Goal: Task Accomplishment & Management: Manage account settings

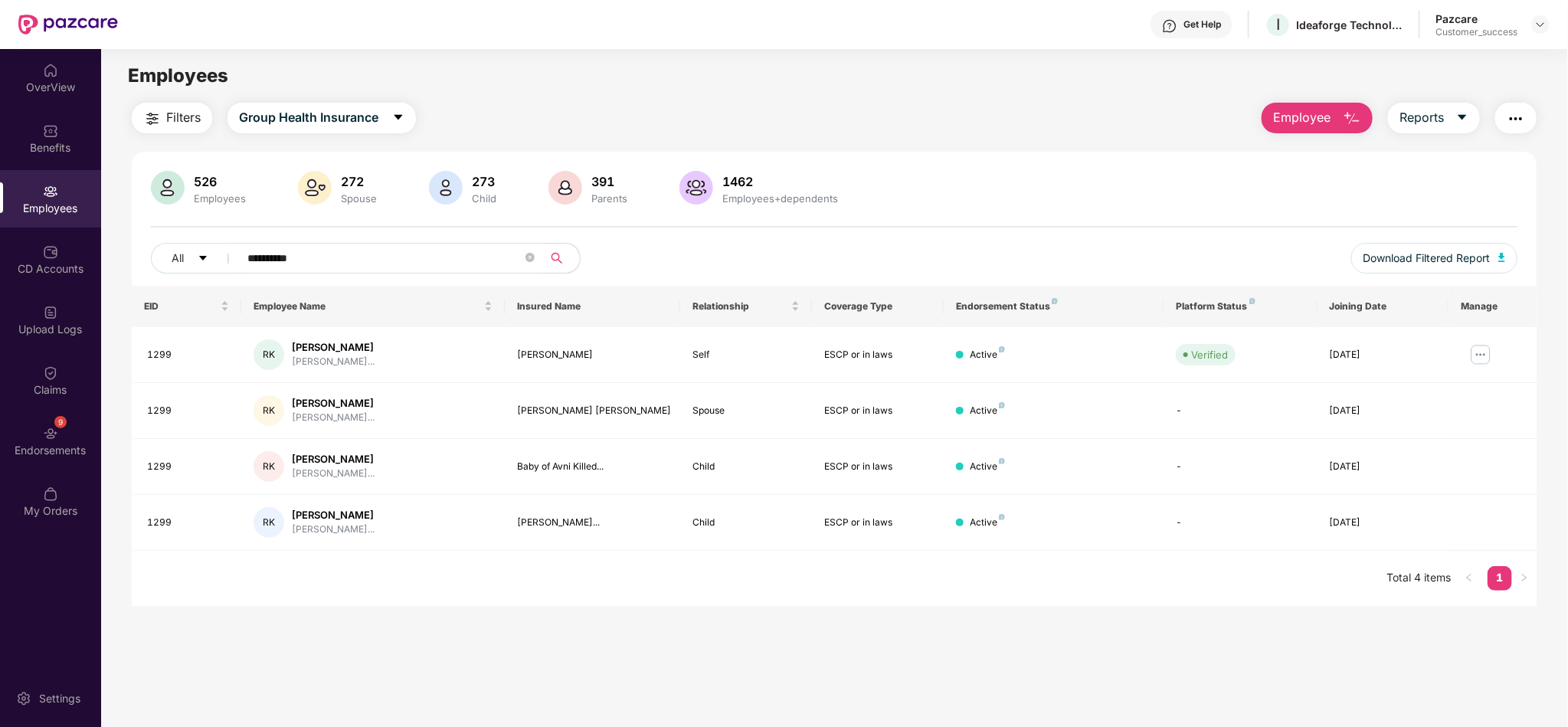
click at [738, 83] on div "Employees" at bounding box center [834, 76] width 1466 height 29
click at [1525, 15] on div "Pazcare Customer_success" at bounding box center [1493, 25] width 114 height 27
click at [1540, 26] on img at bounding box center [1540, 25] width 12 height 12
click at [1469, 51] on div "Switch to partner view" at bounding box center [1469, 60] width 199 height 30
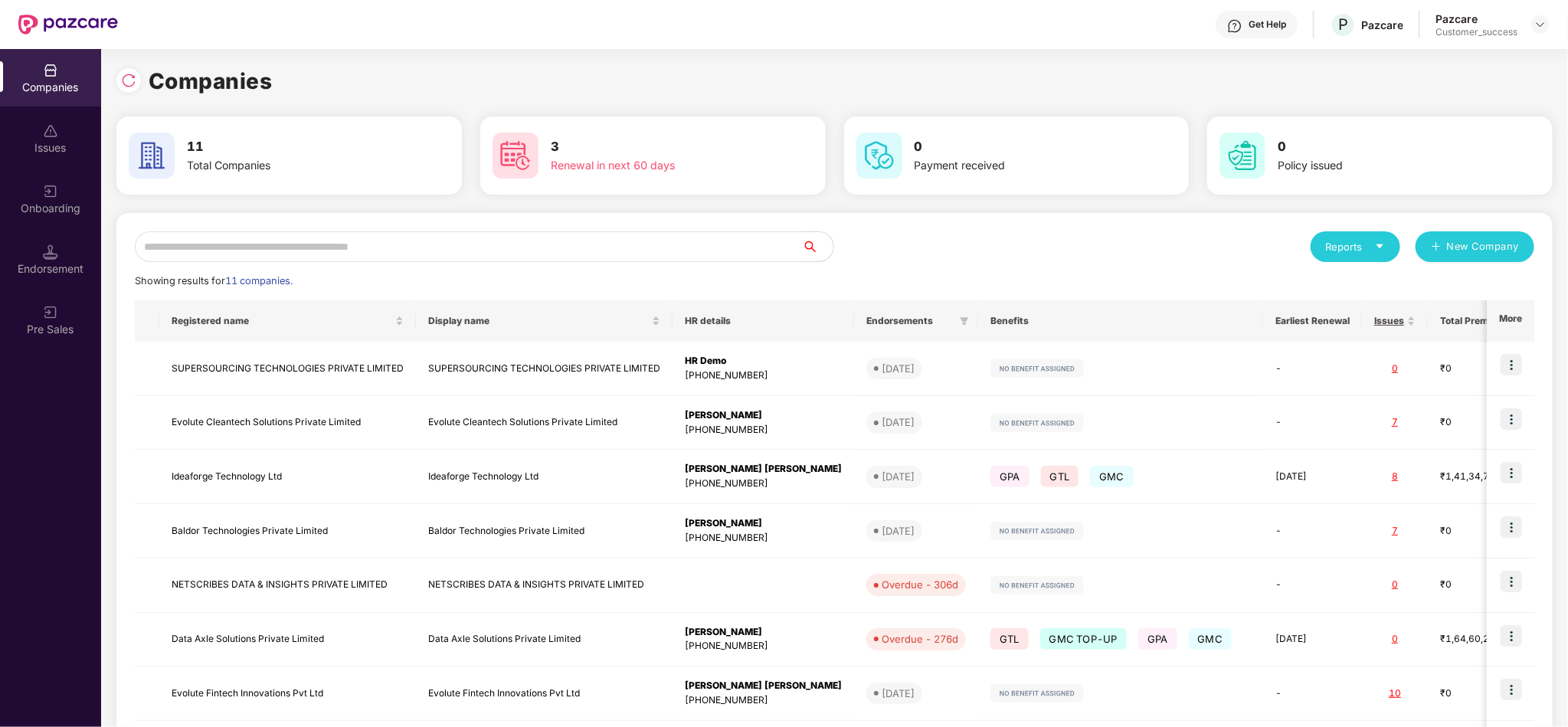
click at [469, 265] on div "Reports New Company Showing results for 11 companies. Registered name Display n…" at bounding box center [834, 585] width 1399 height 707
click at [452, 258] on input "text" at bounding box center [469, 247] width 668 height 31
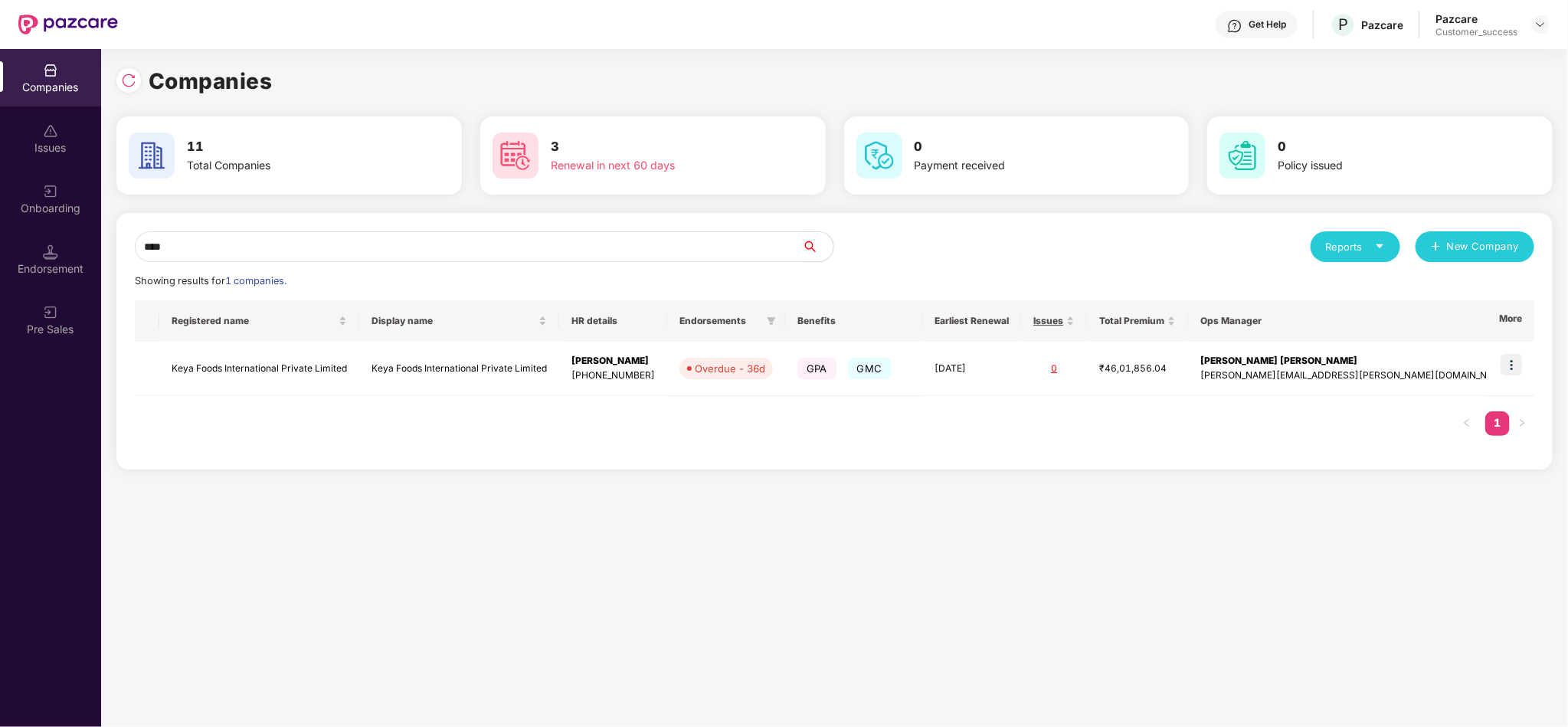
click at [1092, 292] on div "**** Reports New Company Showing results for 1 companies. Registered name Displ…" at bounding box center [834, 341] width 1399 height 220
click at [1416, 324] on span "Ops Manager" at bounding box center [1348, 321] width 298 height 12
click at [878, 279] on div "Showing results for 1 companies." at bounding box center [834, 282] width 1399 height 15
click at [949, 251] on div "Reports New Company" at bounding box center [1185, 247] width 700 height 31
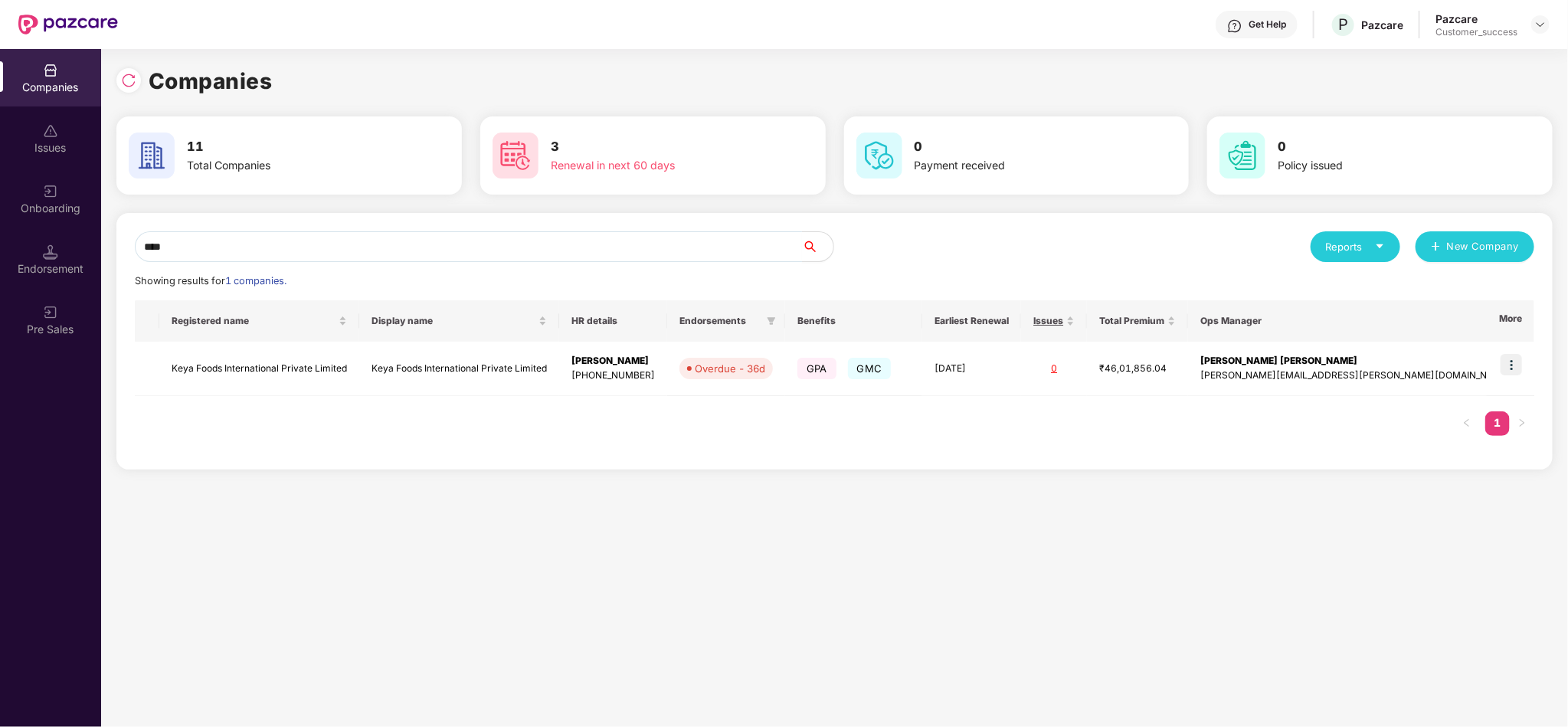
click at [977, 88] on div "Companies" at bounding box center [835, 81] width 1437 height 34
click at [534, 247] on input "****" at bounding box center [469, 247] width 668 height 31
type input "*"
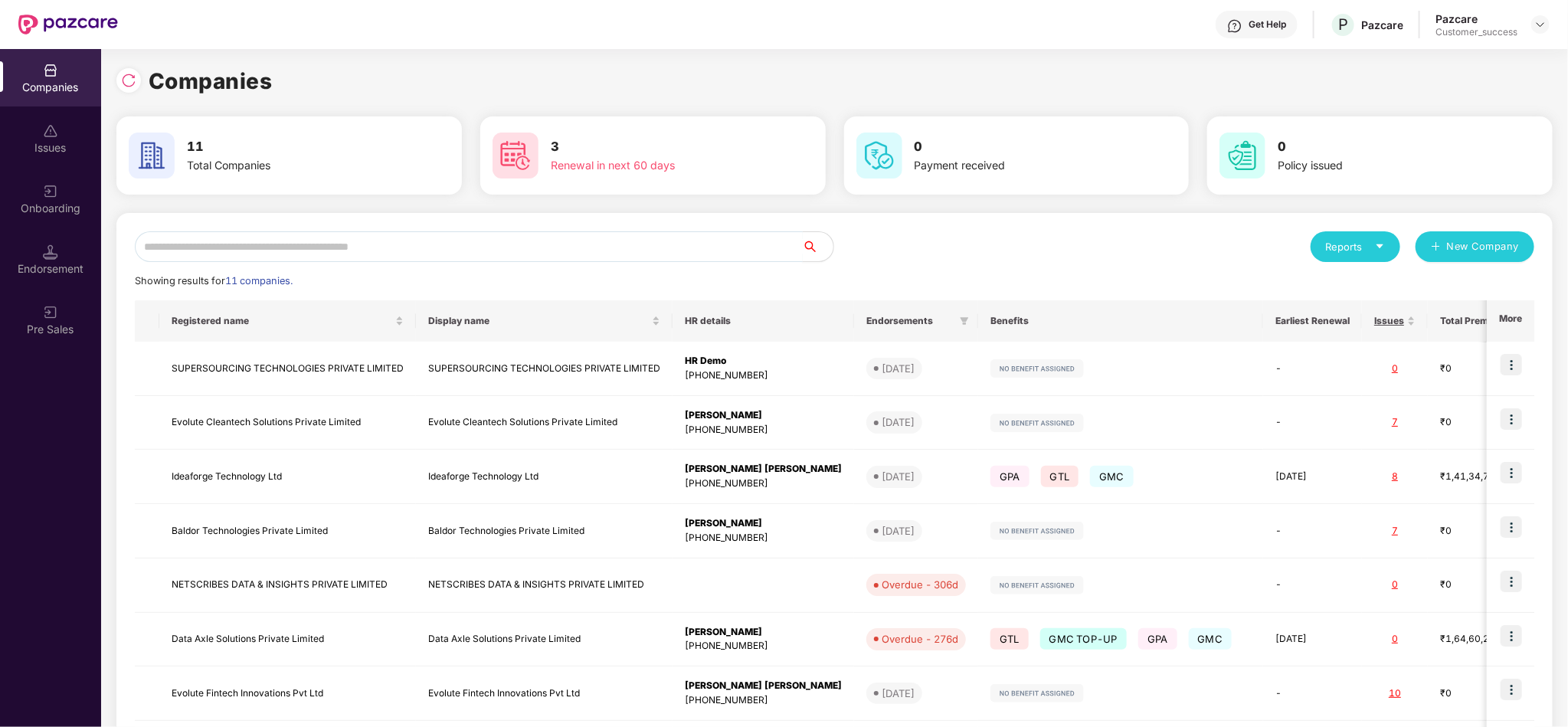
click at [573, 260] on input "text" at bounding box center [469, 247] width 668 height 31
click at [533, 242] on input "text" at bounding box center [469, 247] width 668 height 31
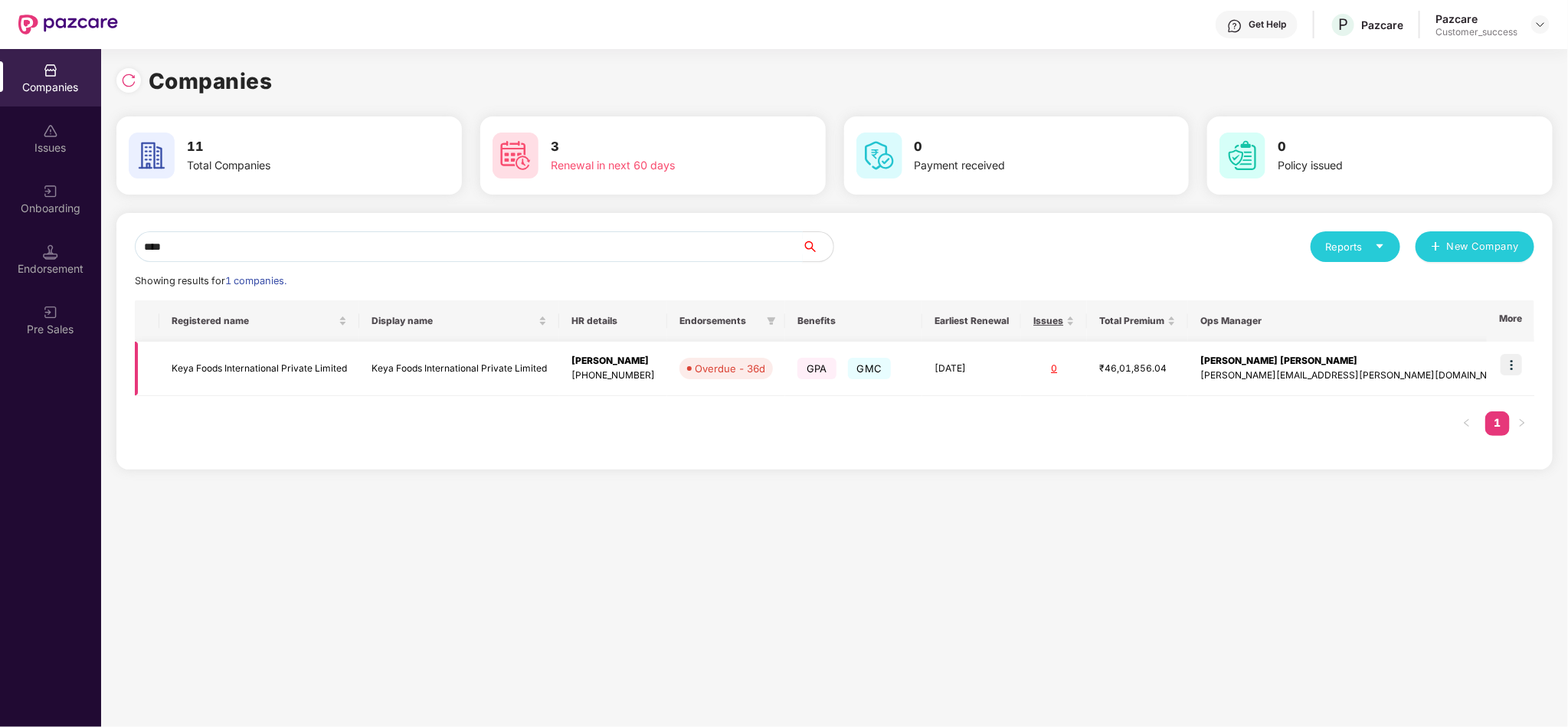
type input "****"
drag, startPoint x: 1305, startPoint y: 377, endPoint x: 1446, endPoint y: 380, distance: 141.0
click at [1446, 380] on td "[PERSON_NAME] [PERSON_NAME] [PERSON_NAME][EMAIL_ADDRESS][PERSON_NAME][DOMAIN_NA…" at bounding box center [1355, 369] width 335 height 54
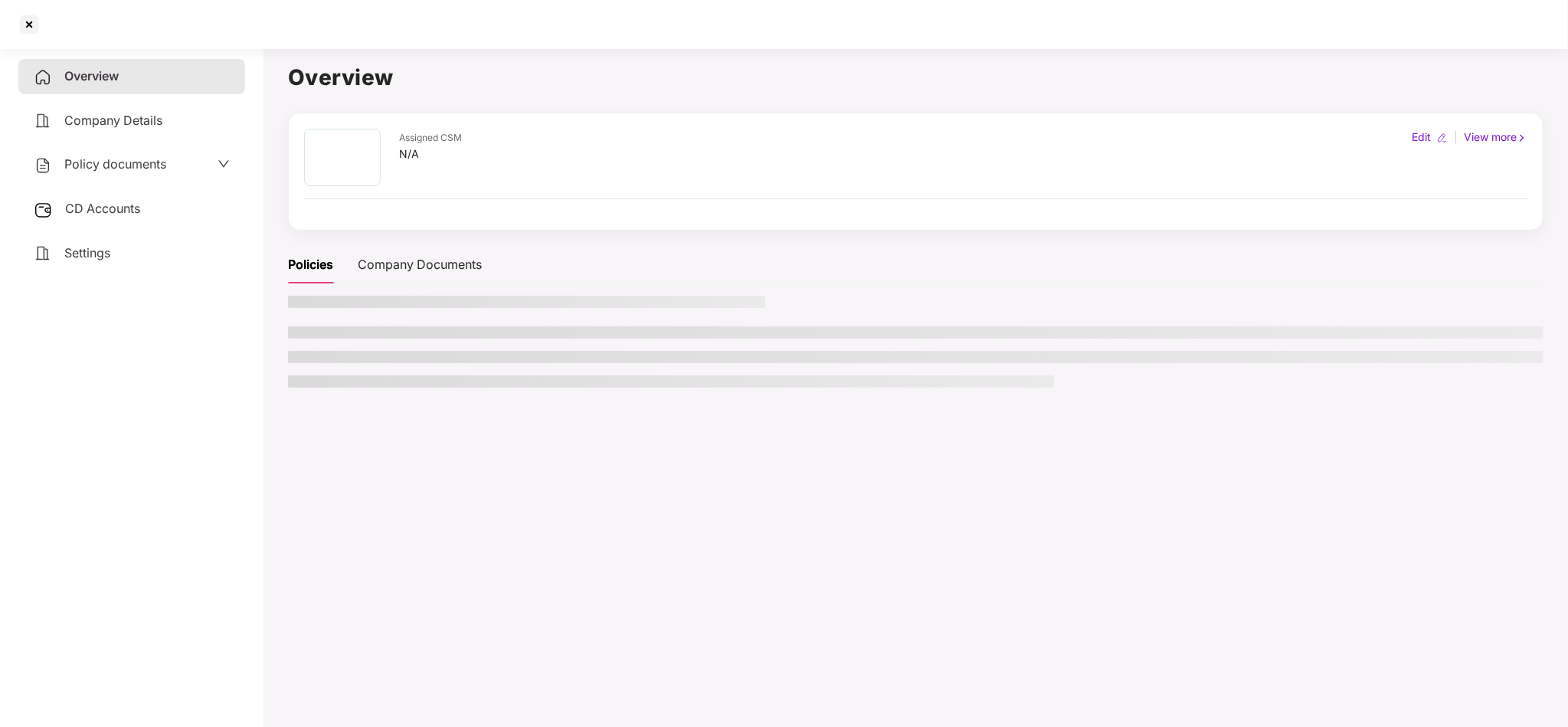
scroll to position [0, 0]
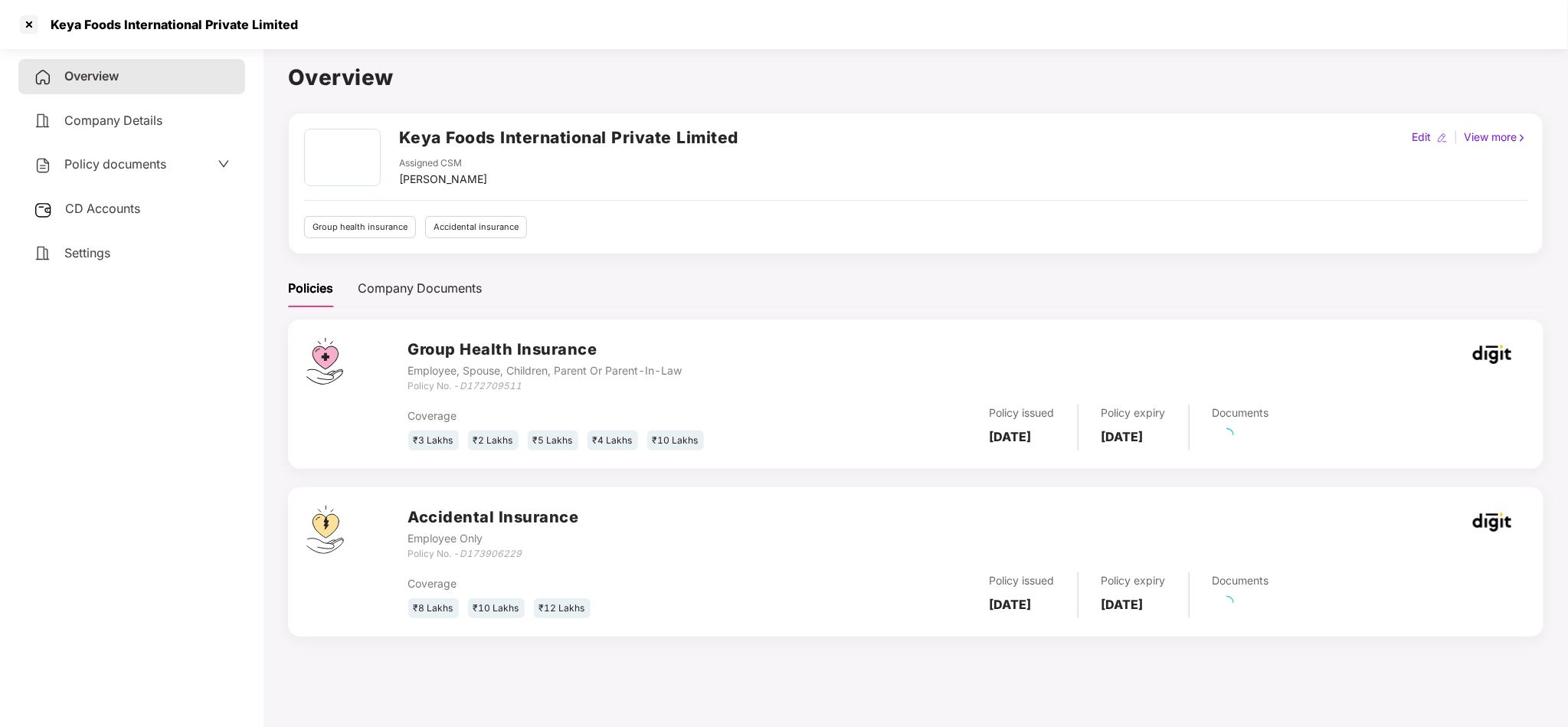
copy div "[PERSON_NAME][EMAIL_ADDRESS][PERSON_NAME][DOMAIN_NAME]"
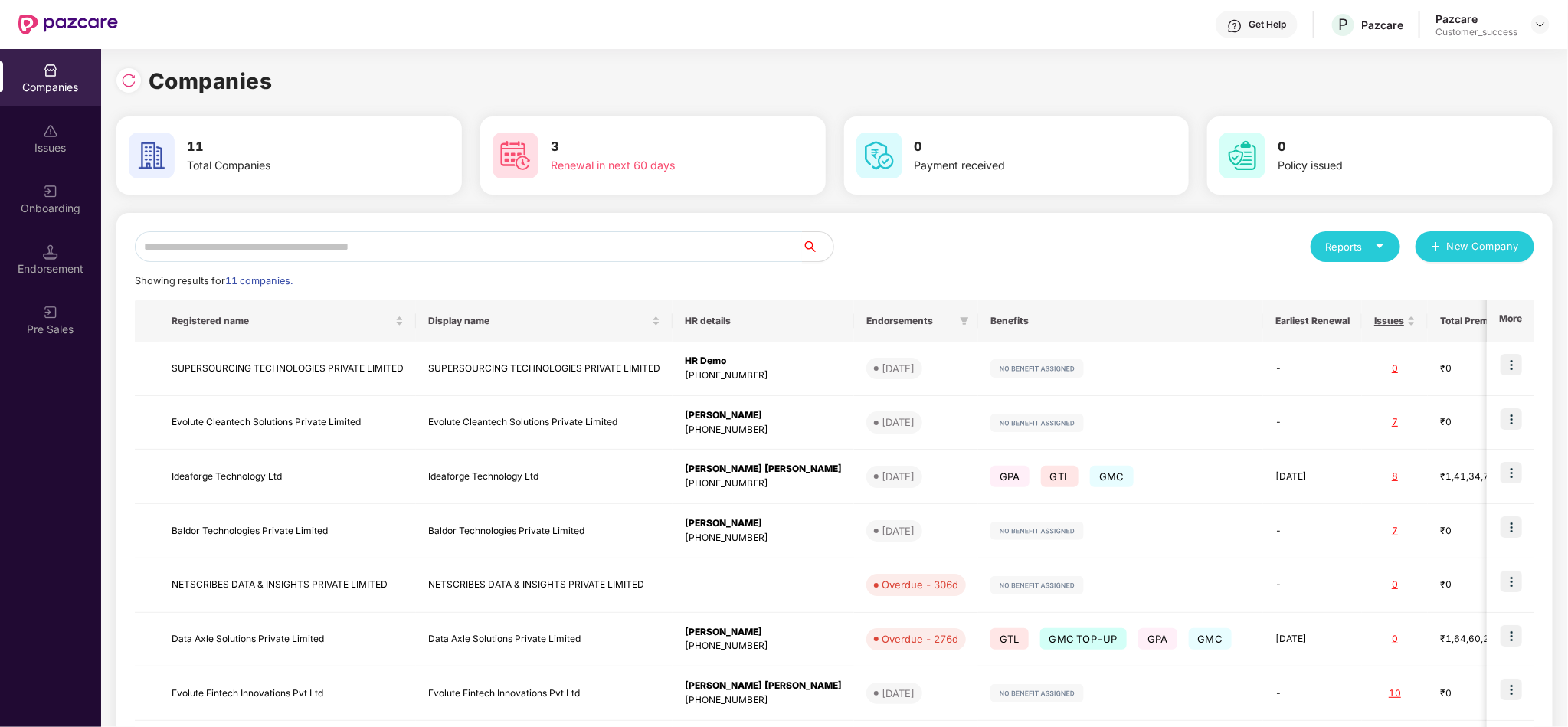
scroll to position [0, 1]
click at [705, 251] on input "text" at bounding box center [469, 247] width 668 height 31
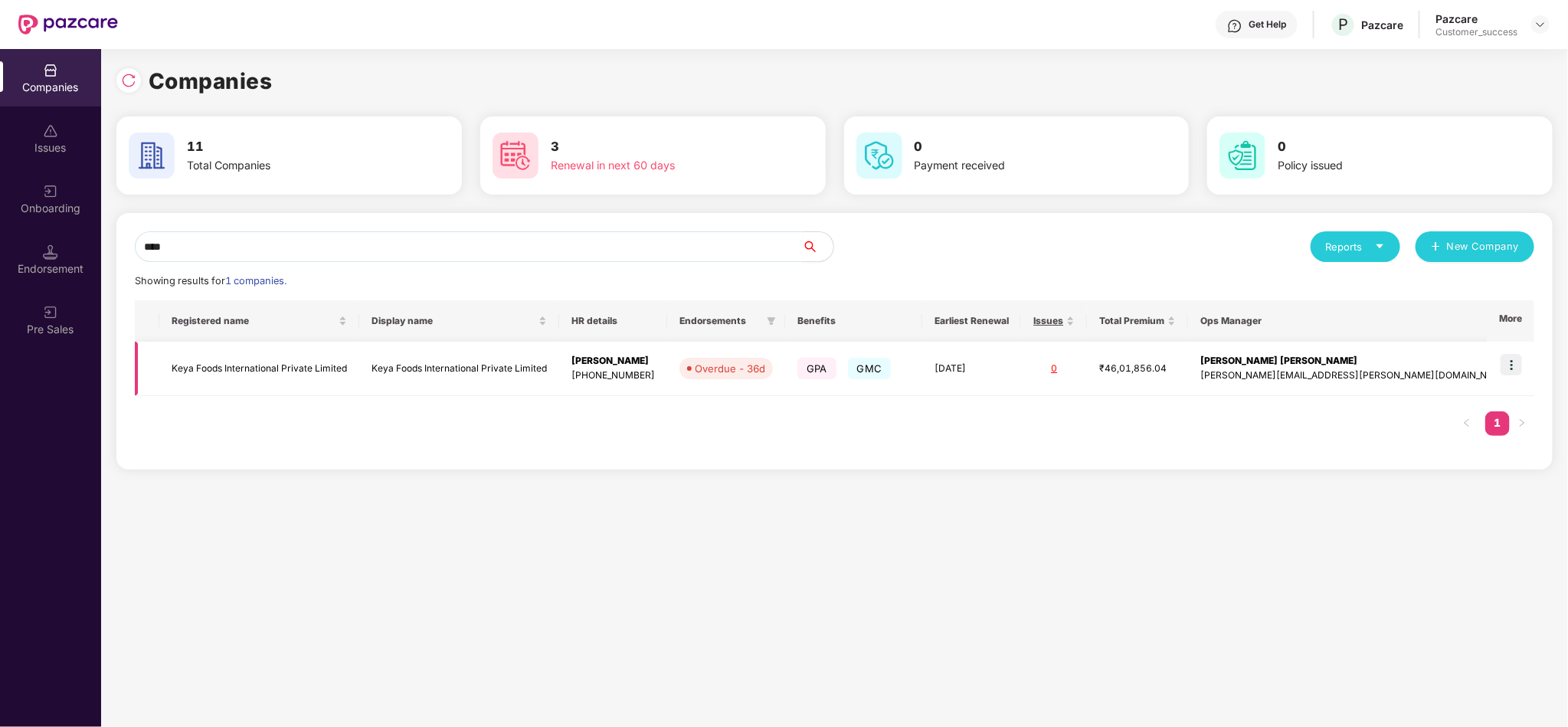
type input "****"
drag, startPoint x: 1301, startPoint y: 377, endPoint x: 1450, endPoint y: 377, distance: 149.0
click at [1450, 377] on td "[PERSON_NAME] [PERSON_NAME] [PERSON_NAME][EMAIL_ADDRESS][PERSON_NAME][DOMAIN_NA…" at bounding box center [1355, 369] width 335 height 54
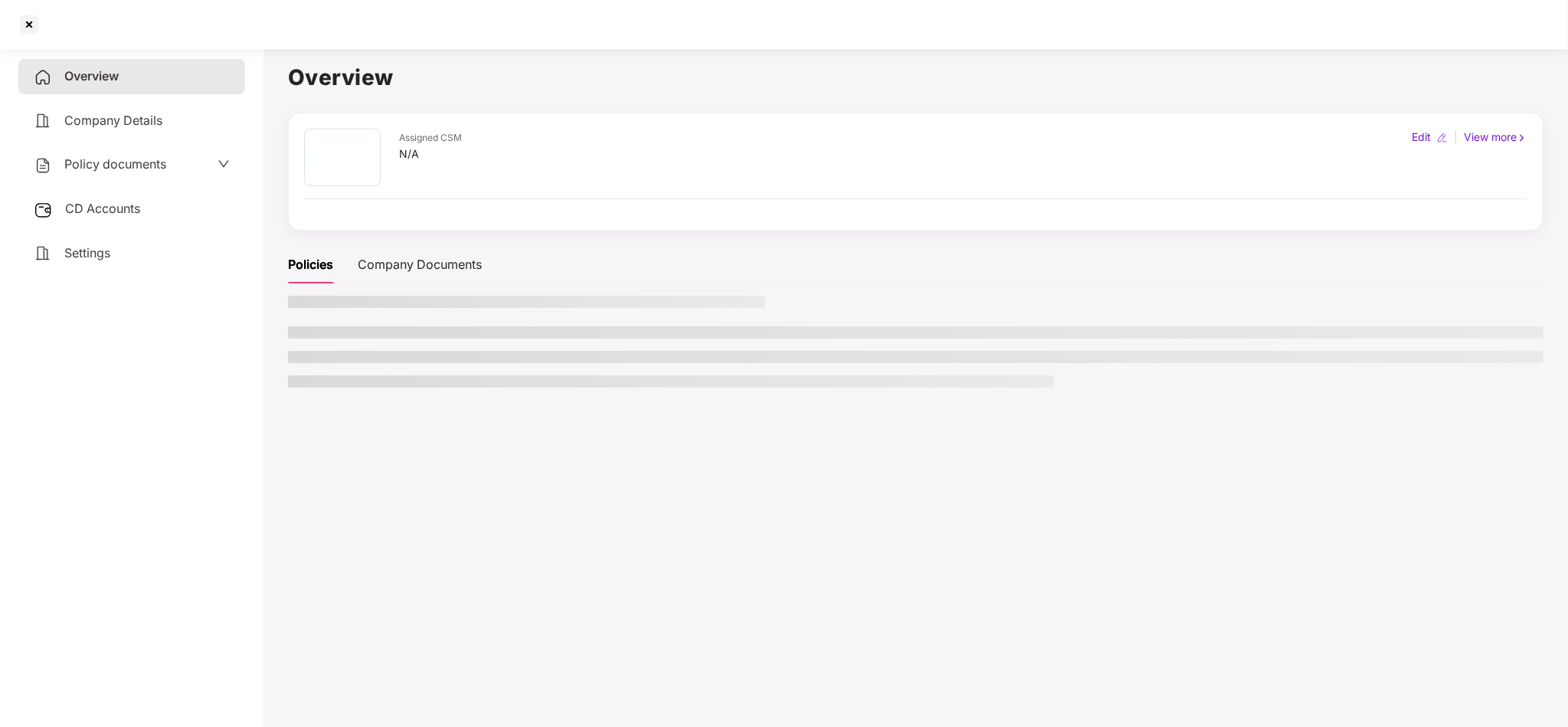
scroll to position [0, 0]
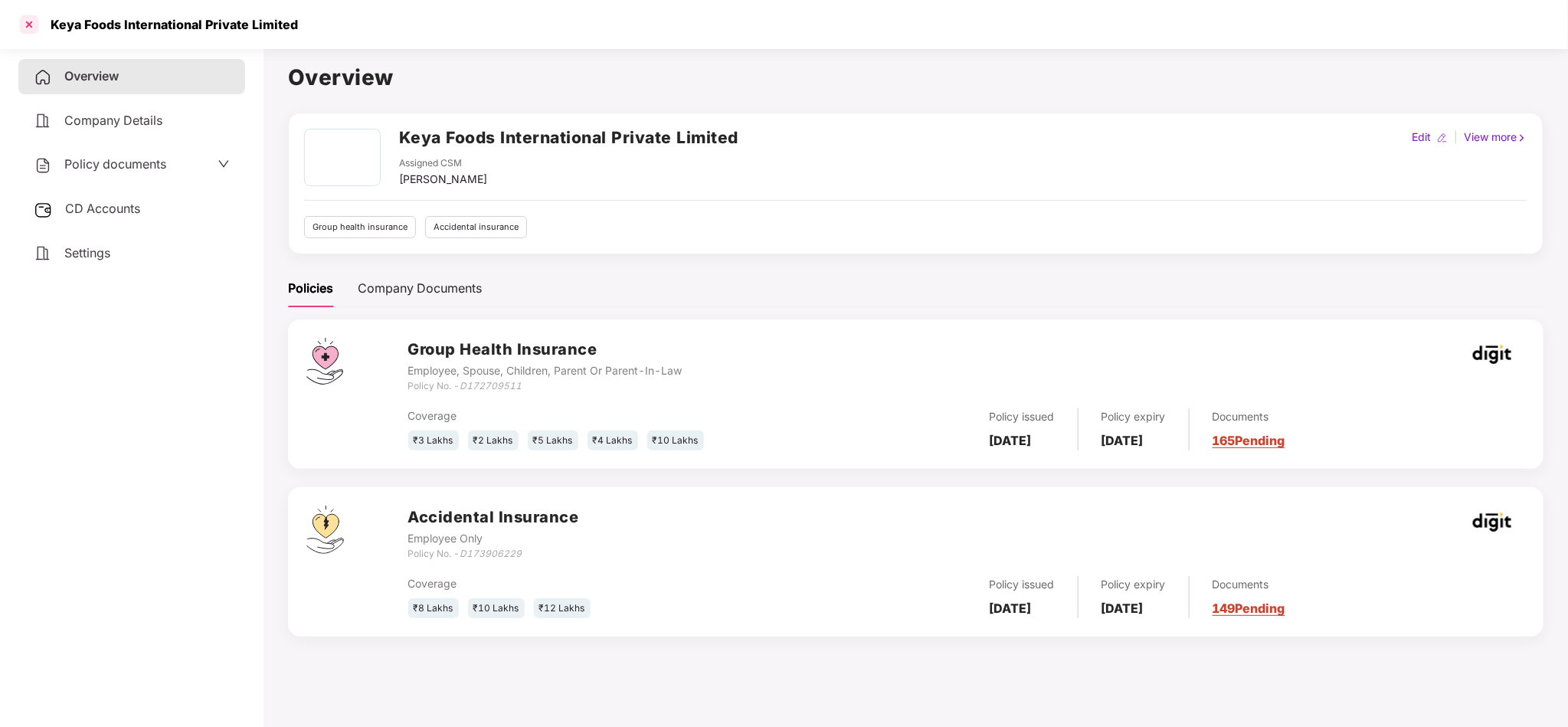
click at [36, 15] on div at bounding box center [29, 25] width 25 height 25
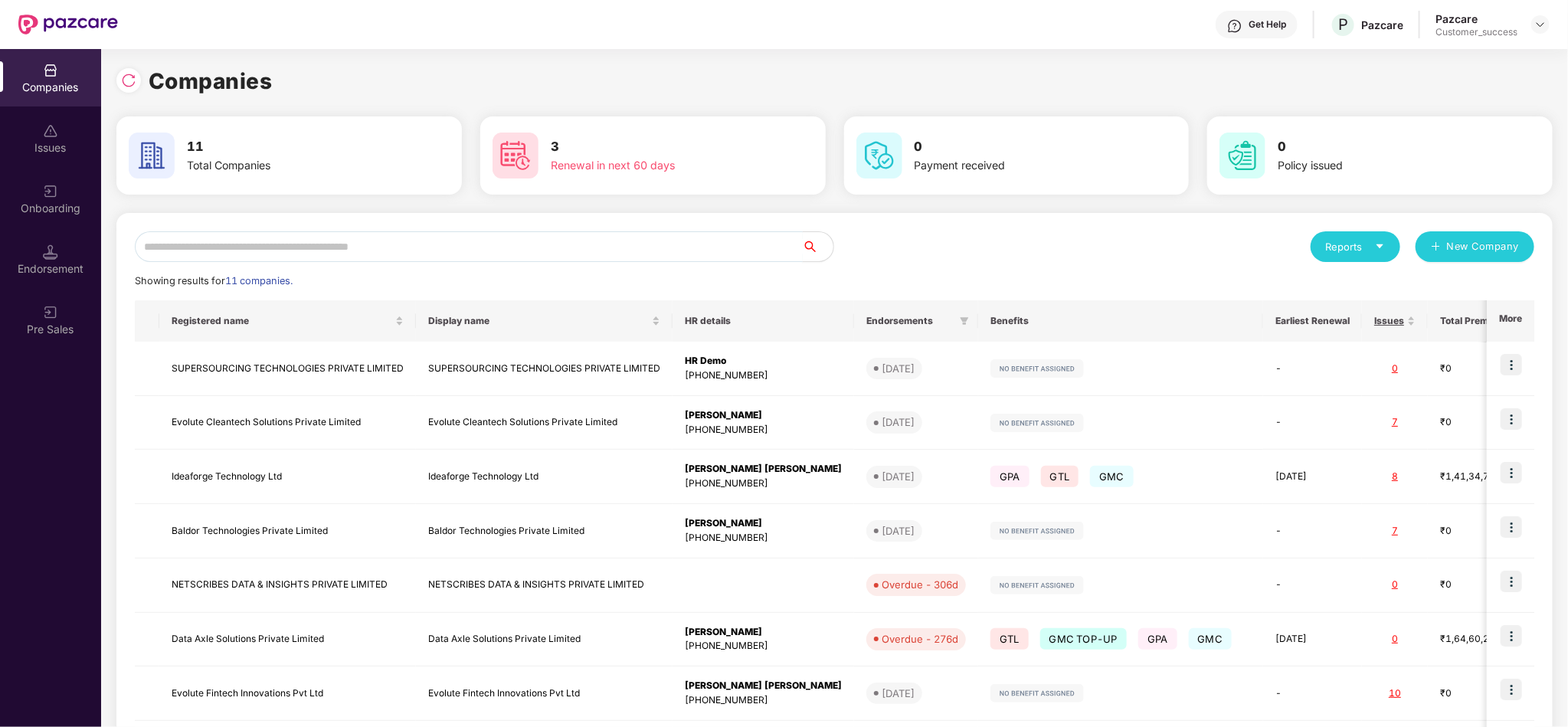
click at [566, 258] on input "text" at bounding box center [469, 247] width 668 height 31
click at [419, 237] on input "text" at bounding box center [469, 247] width 668 height 31
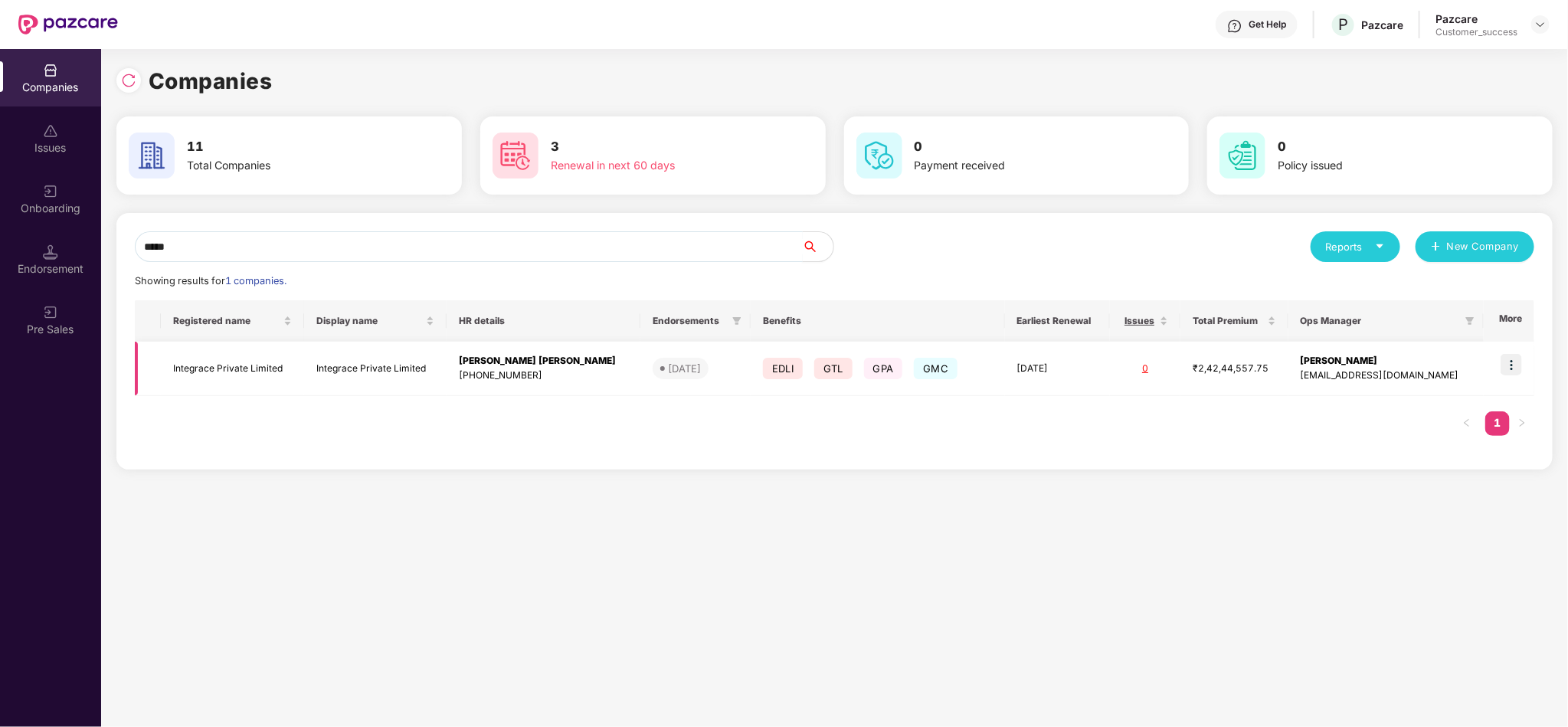
type input "*****"
click at [1512, 364] on img at bounding box center [1512, 365] width 22 height 22
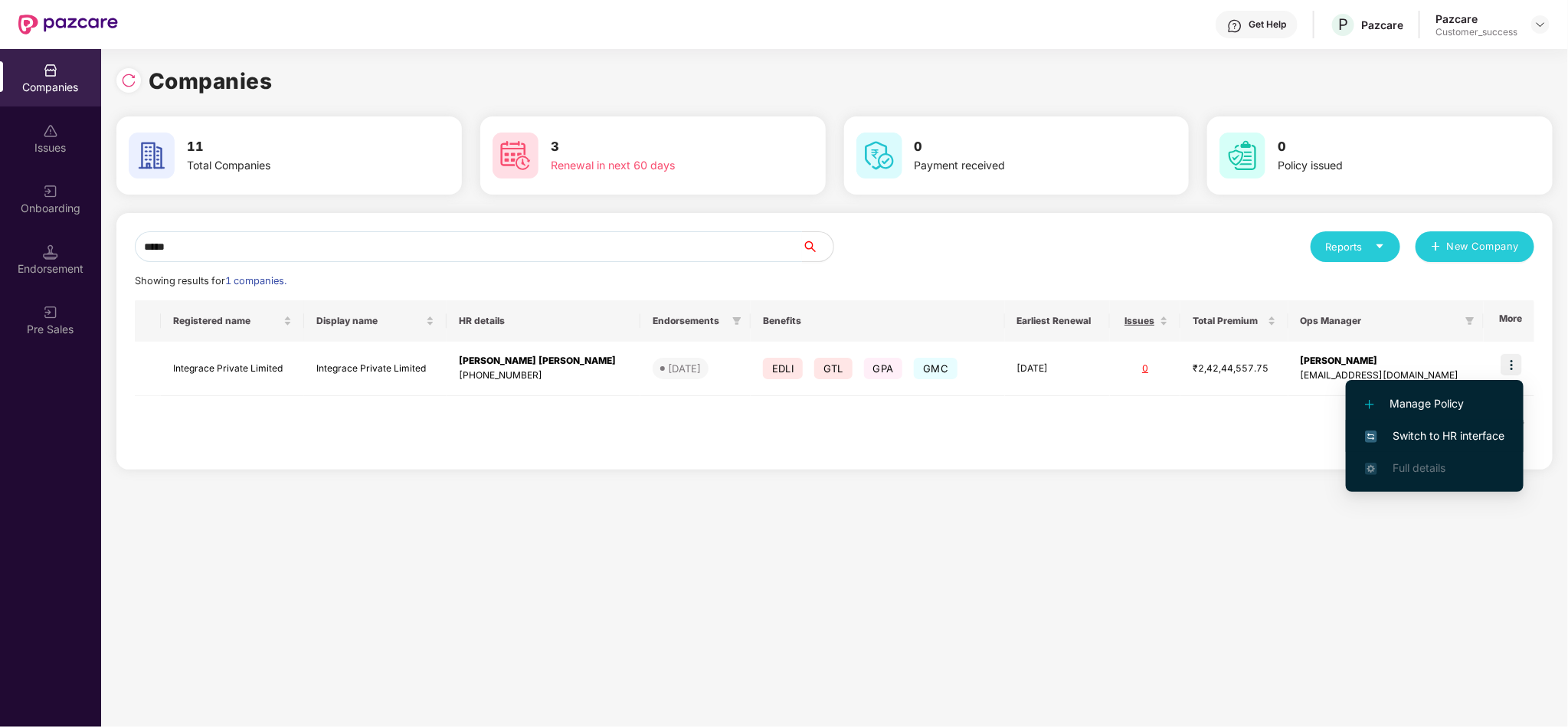
click at [1461, 428] on span "Switch to HR interface" at bounding box center [1434, 436] width 139 height 17
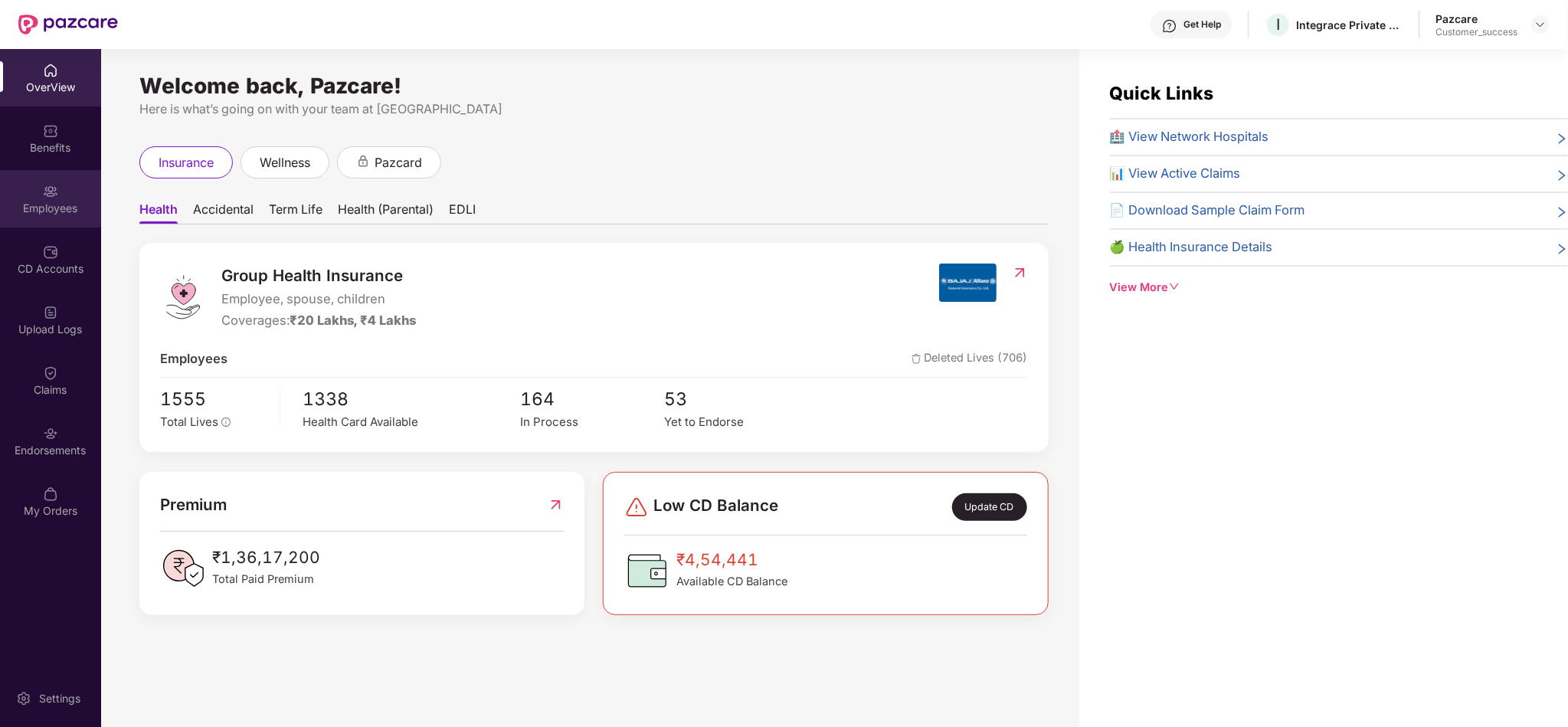
click at [64, 211] on div "Employees" at bounding box center [50, 209] width 101 height 15
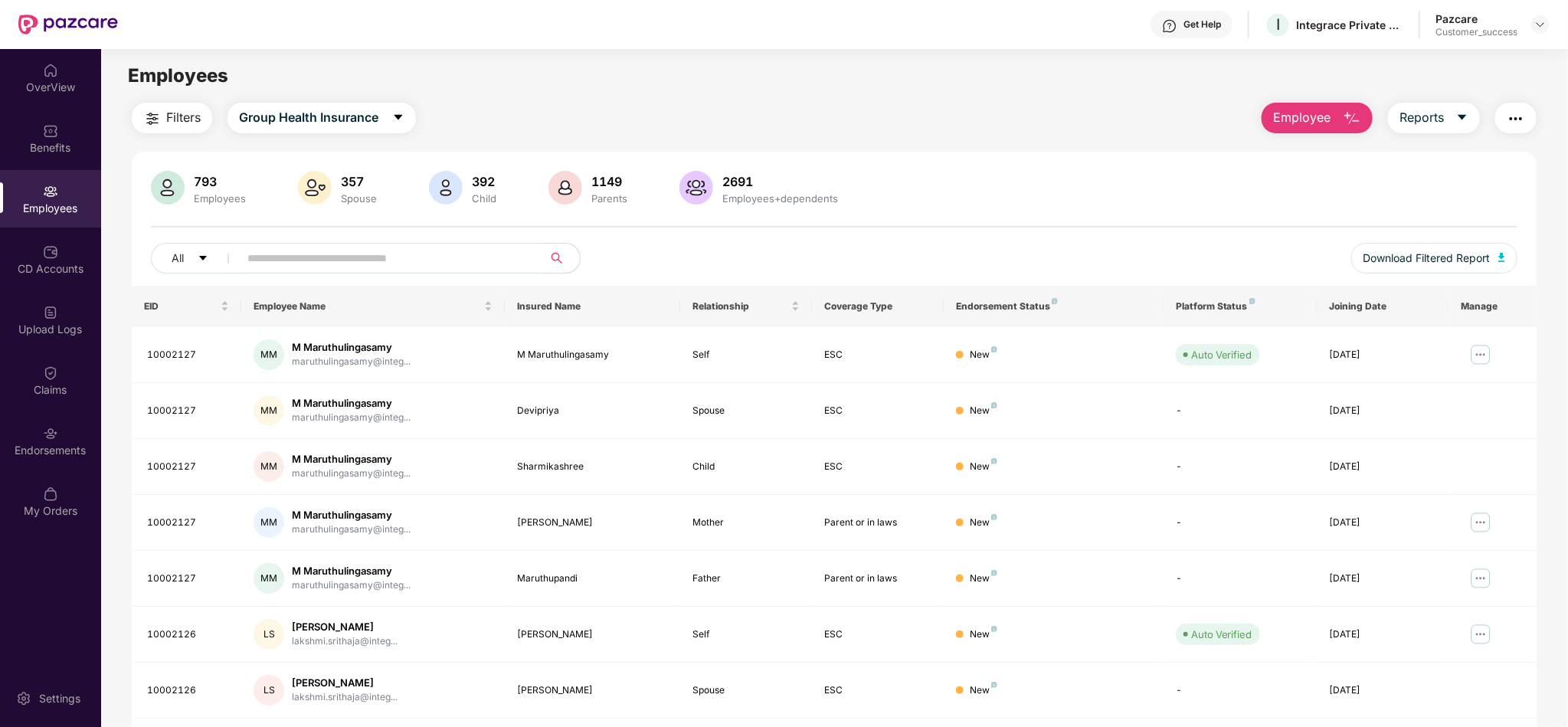
click at [402, 263] on input "text" at bounding box center [385, 258] width 275 height 23
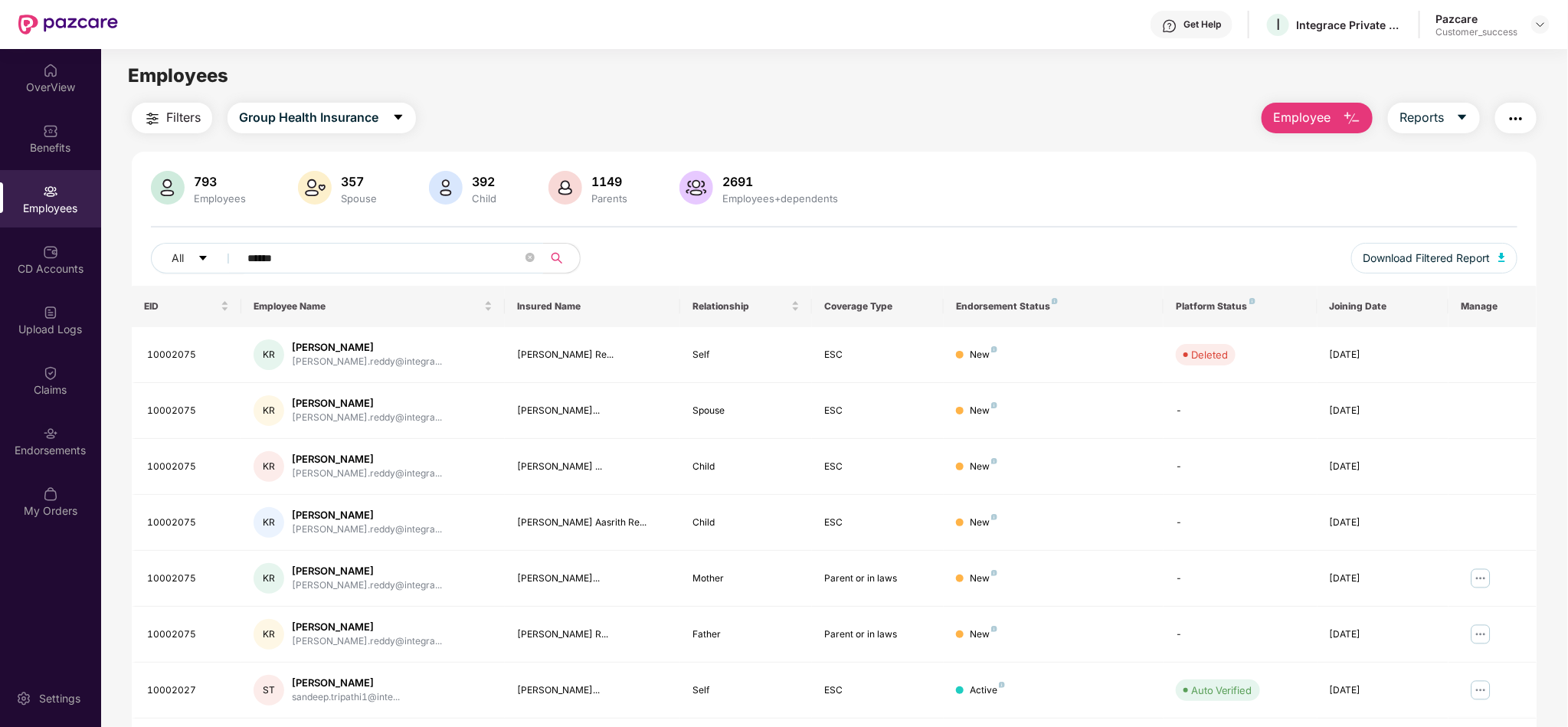
type input "******"
click at [1253, 223] on div "793 Employees 357 Spouse 392 Child 1149 Parents 2691 Employees+dependents All *…" at bounding box center [833, 228] width 1405 height 115
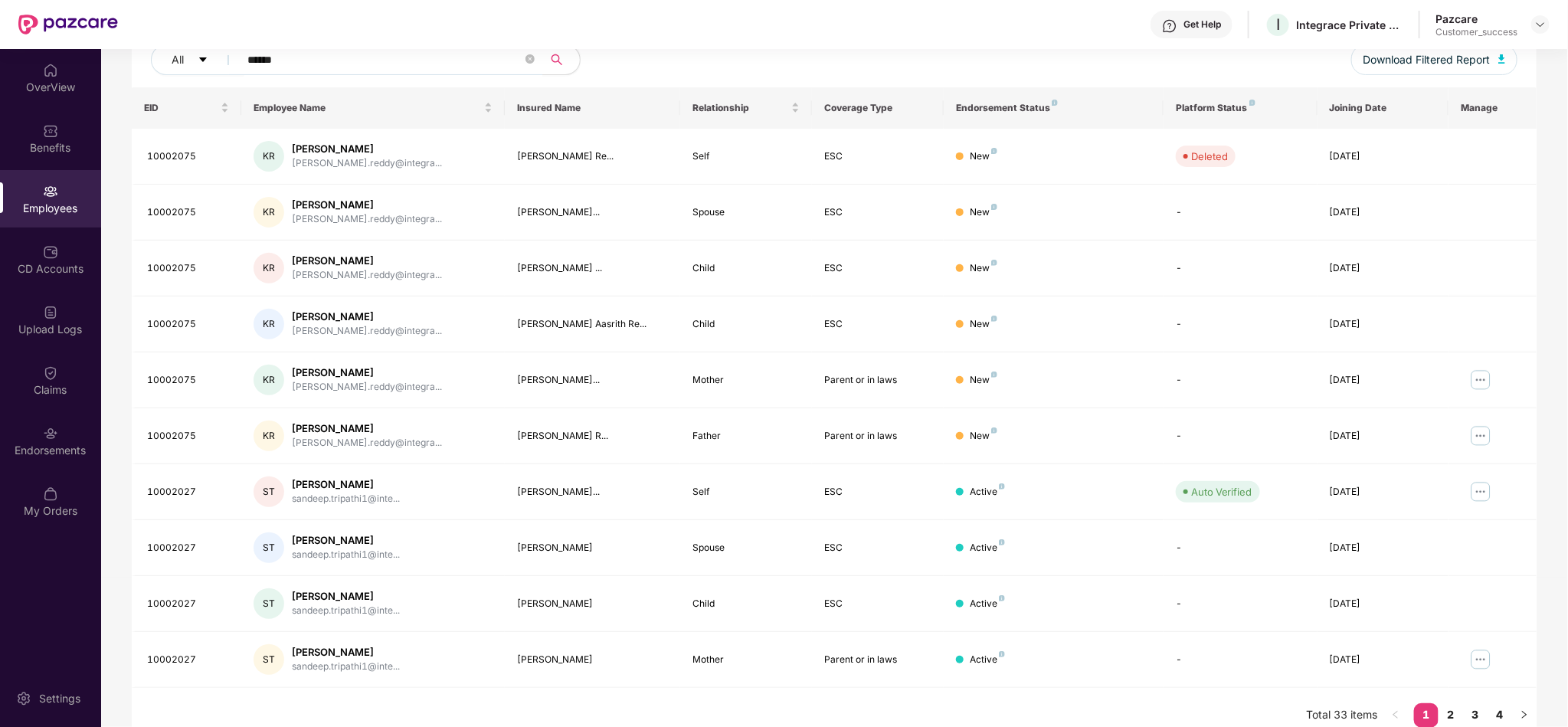
scroll to position [218, 0]
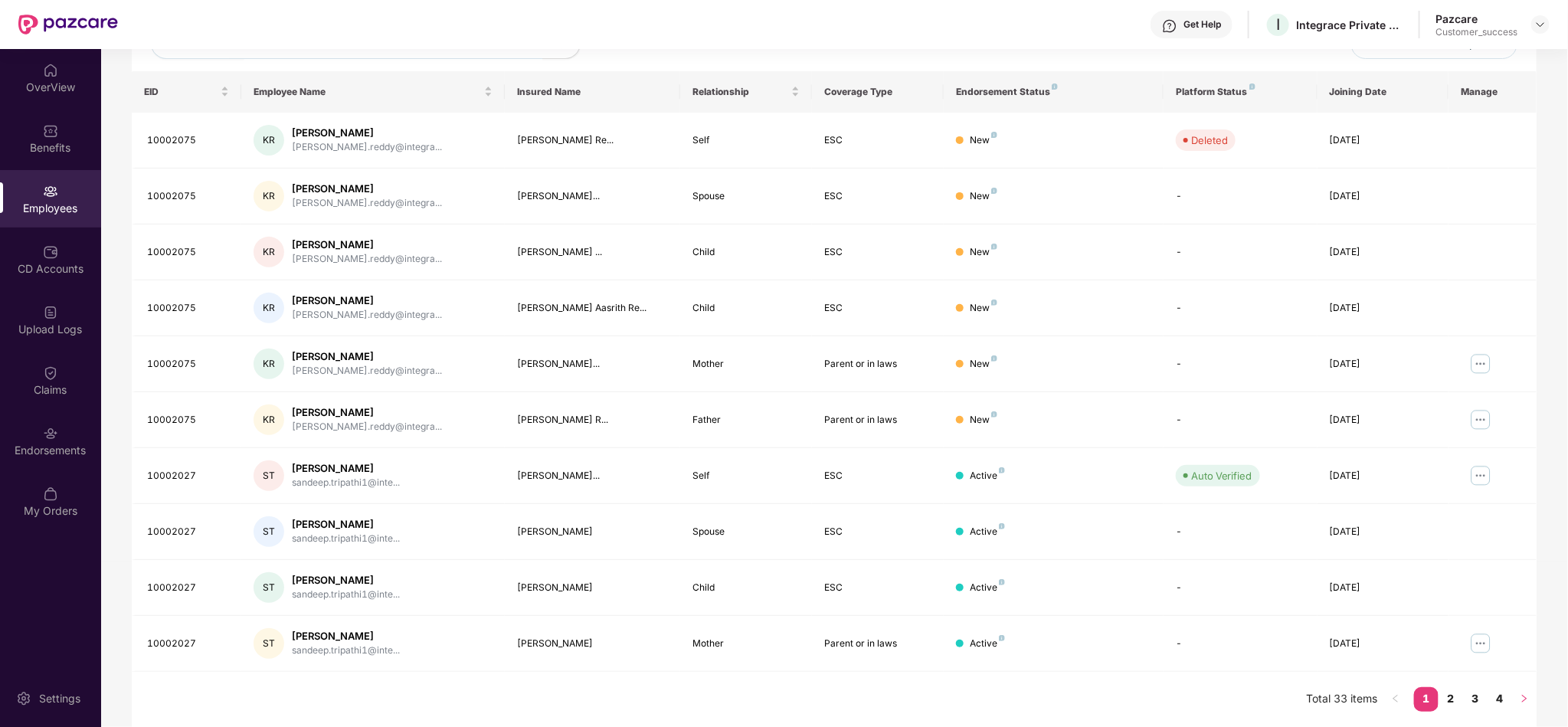
click at [1529, 701] on button "button" at bounding box center [1525, 700] width 25 height 25
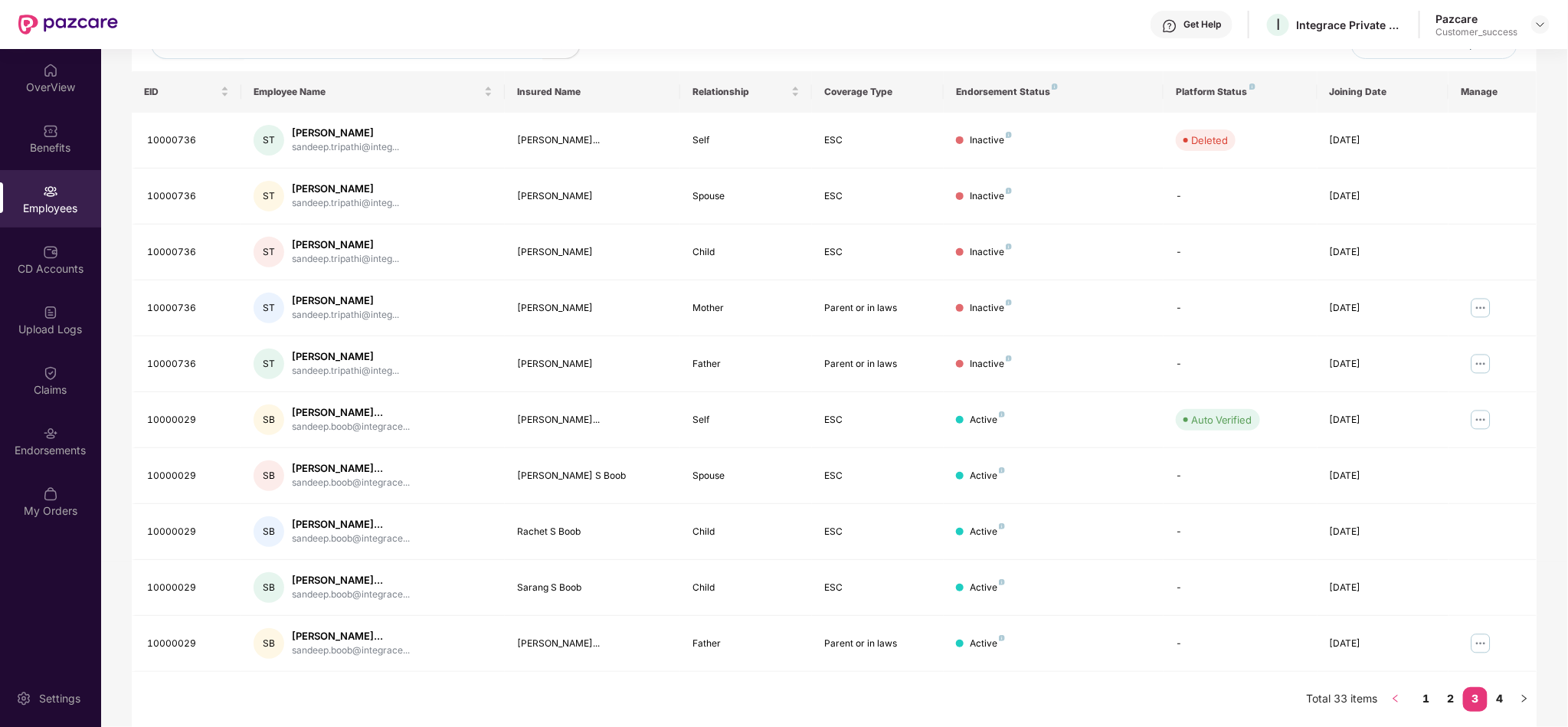
click at [1397, 697] on icon "left" at bounding box center [1396, 699] width 5 height 8
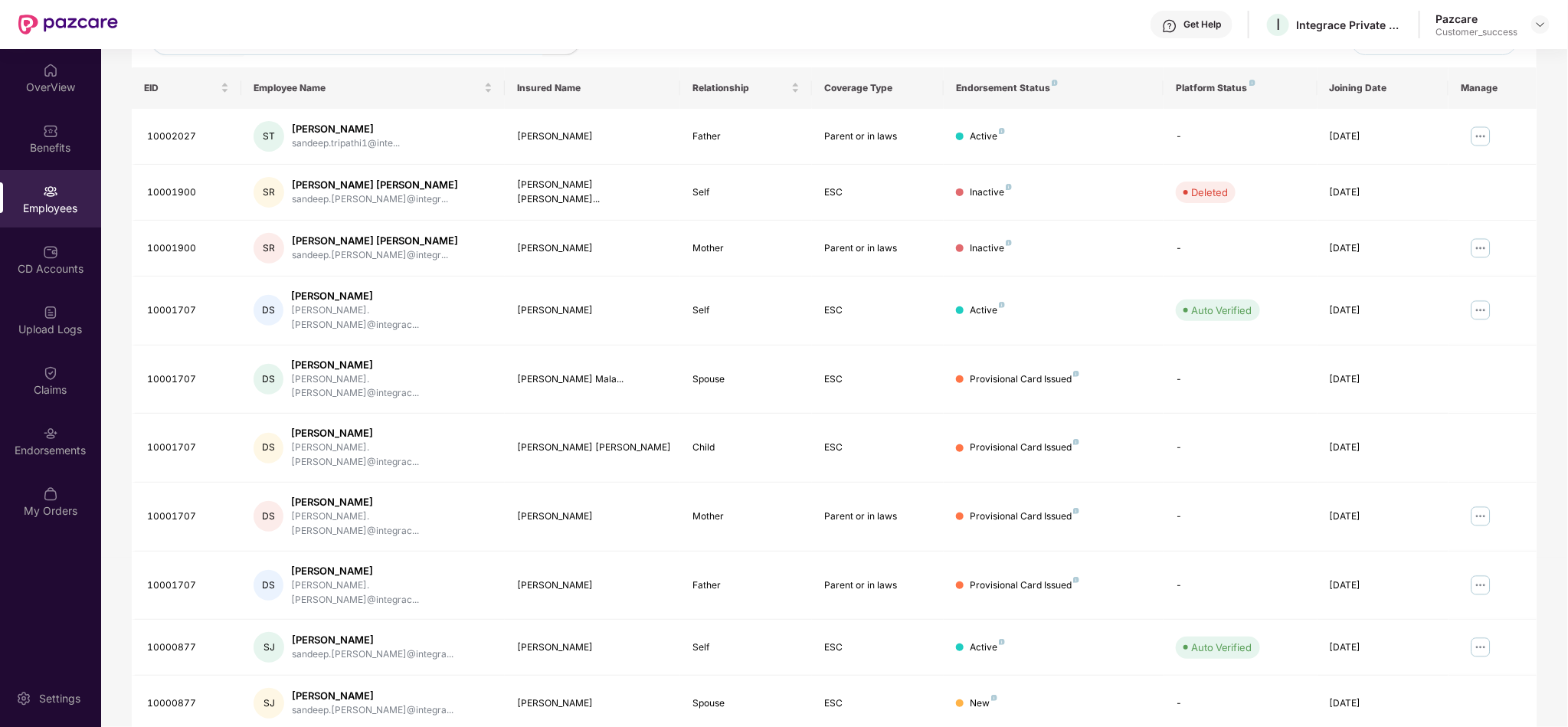
click at [1558, 374] on div "Filters Group Health Insurance Employee Reports 793 Employees 357 Spouse 392 Ch…" at bounding box center [834, 336] width 1466 height 903
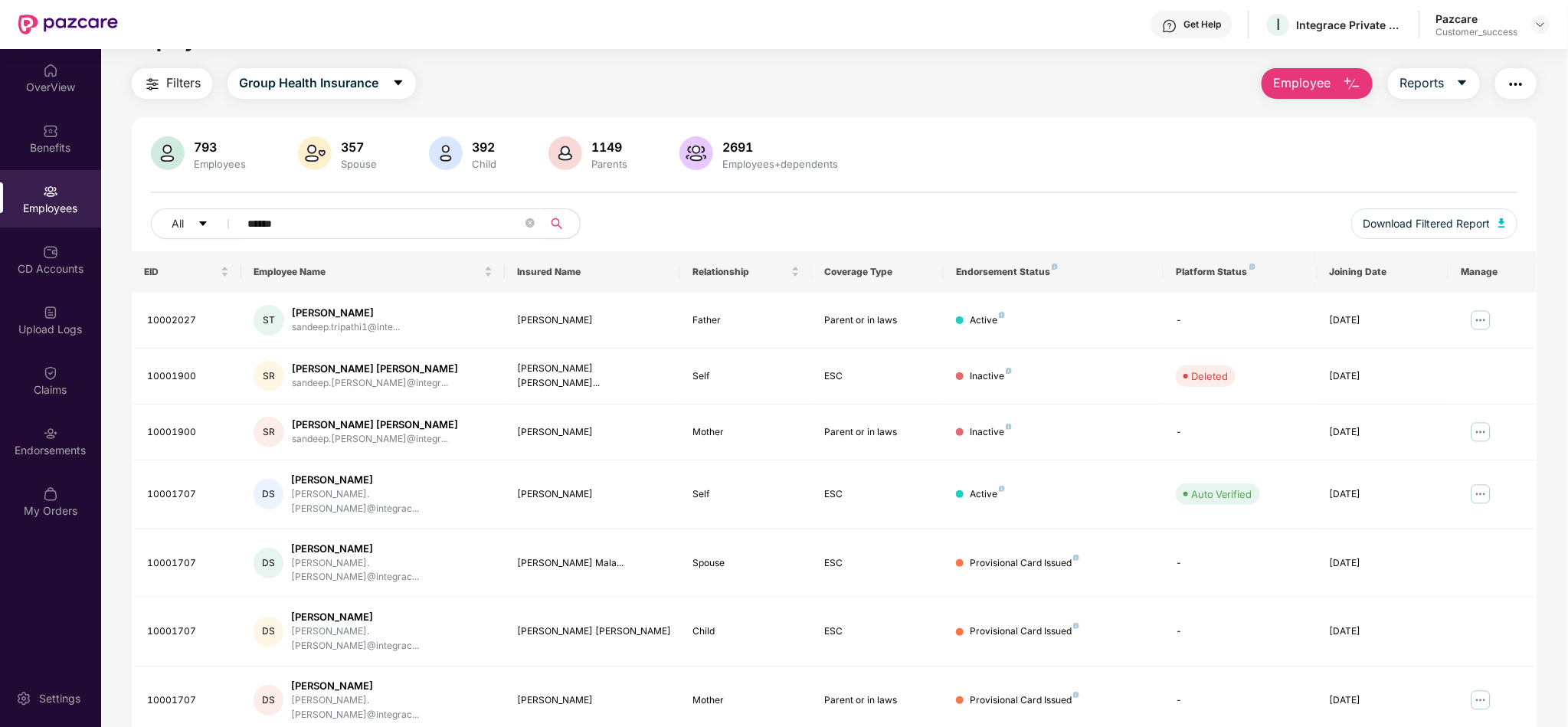
scroll to position [0, 0]
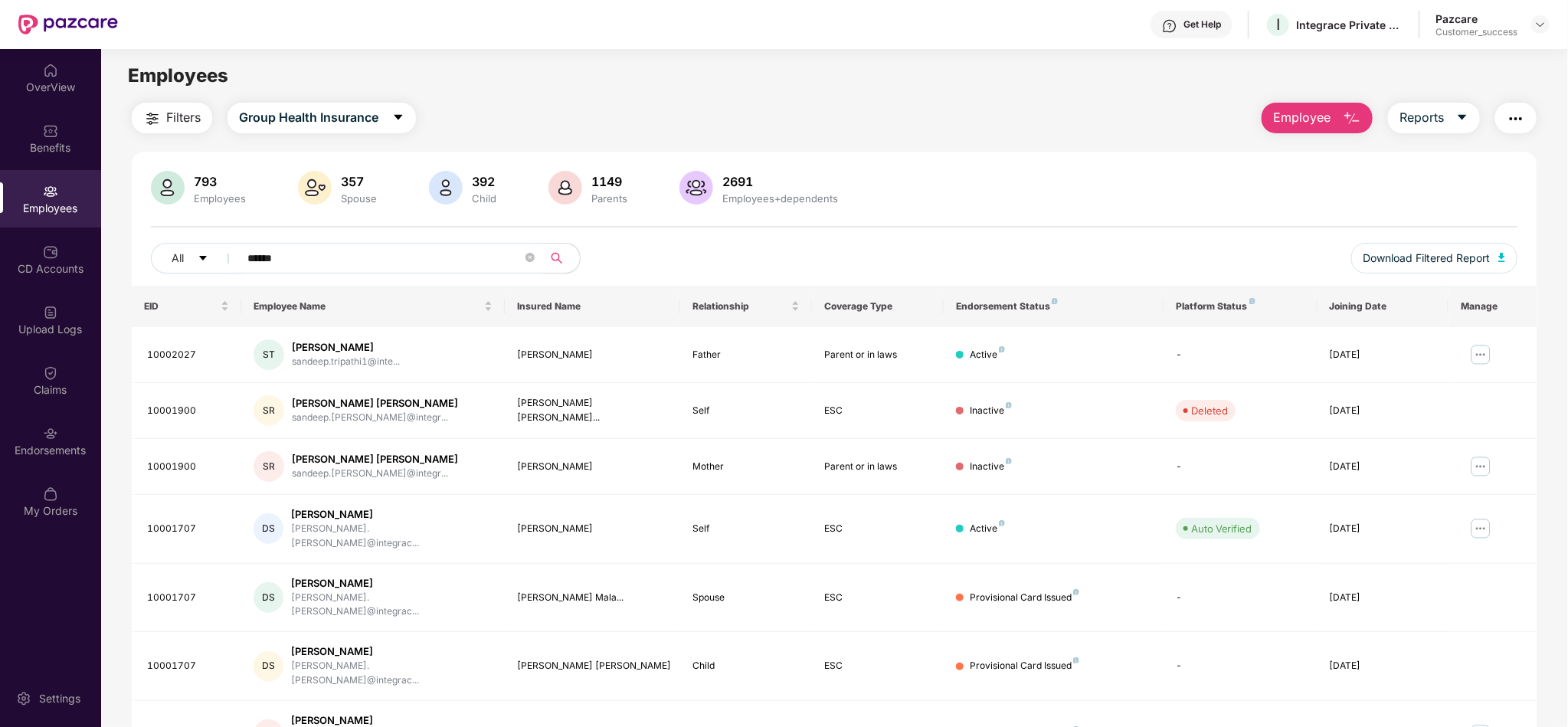
click at [483, 111] on div "Filters Group Health Insurance Employee Reports" at bounding box center [833, 118] width 1405 height 31
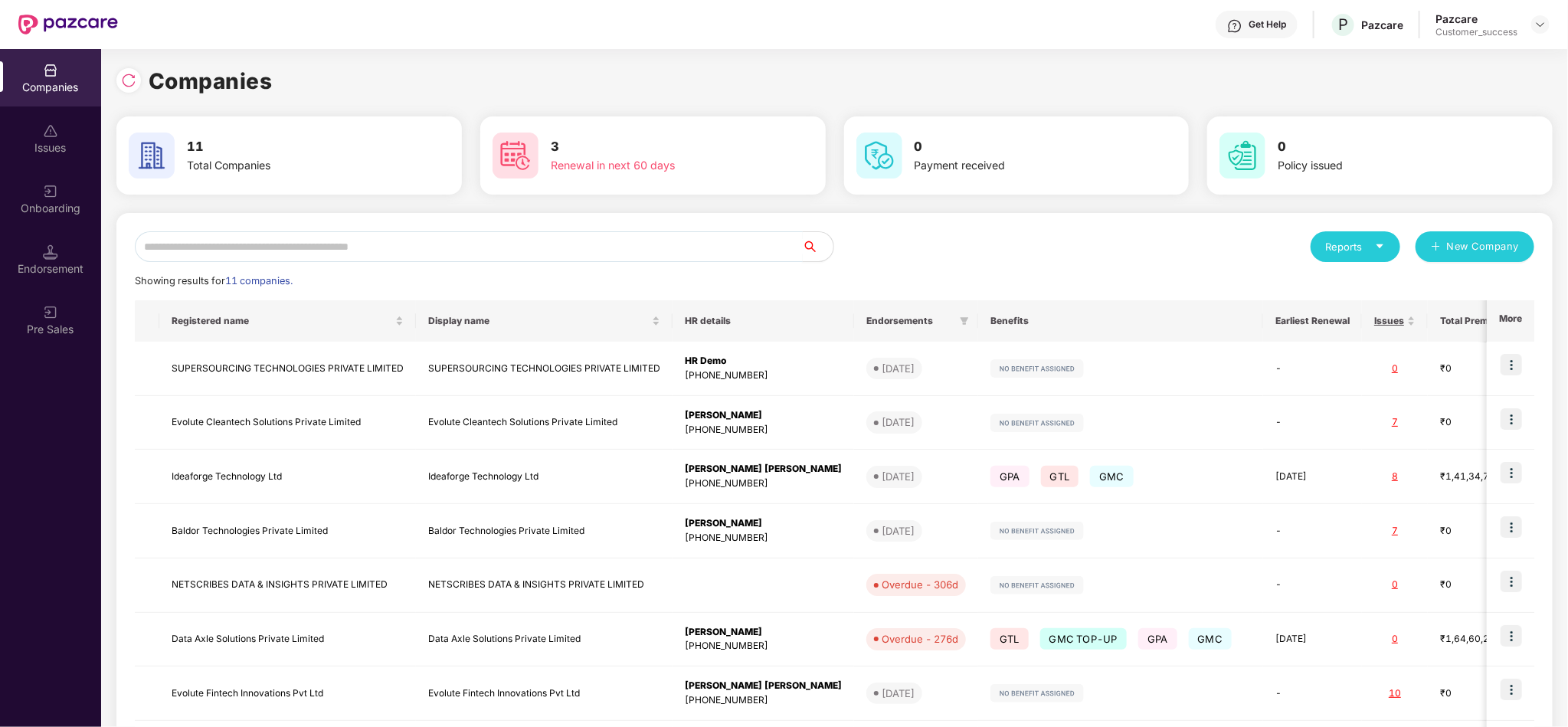
click at [446, 255] on input "text" at bounding box center [469, 247] width 668 height 31
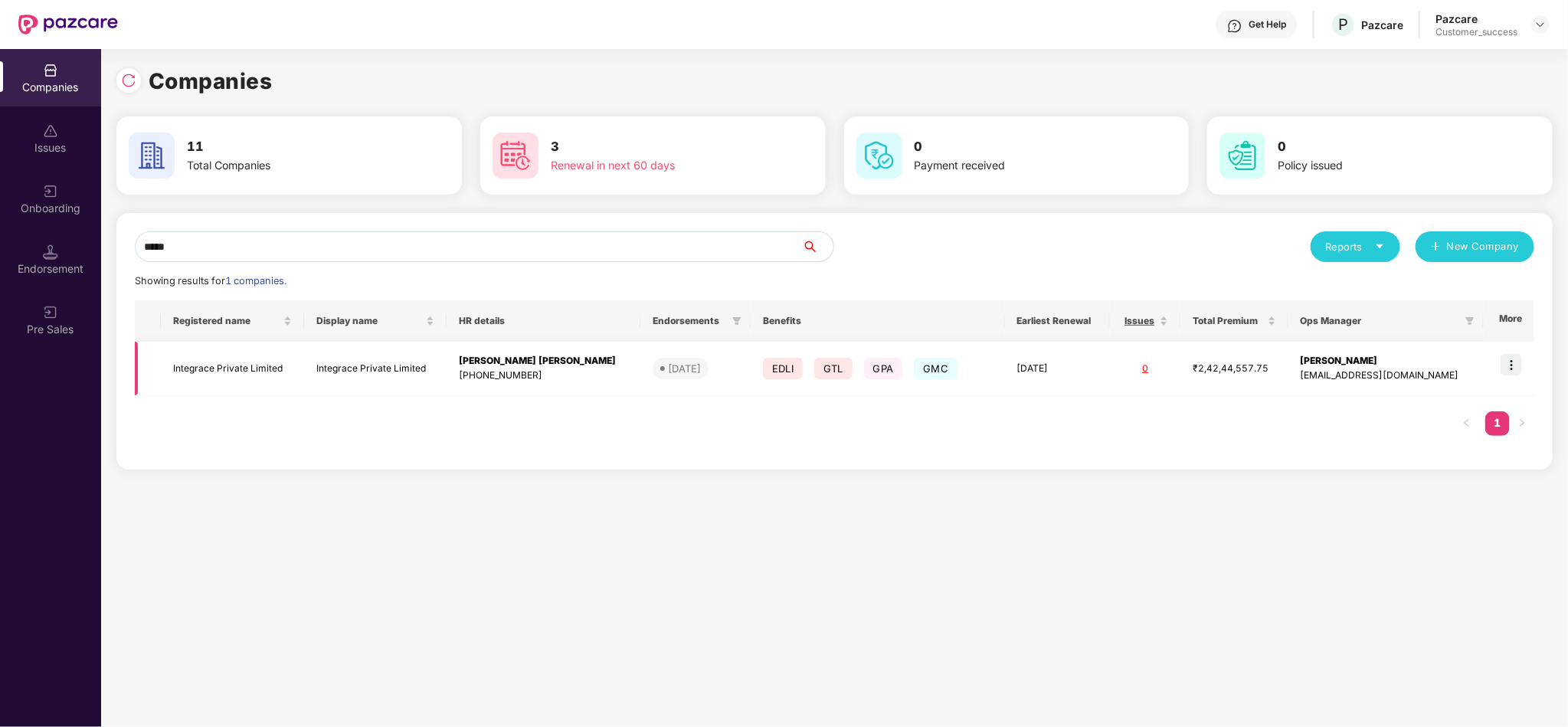
type input "*****"
click at [1510, 368] on img at bounding box center [1512, 365] width 22 height 22
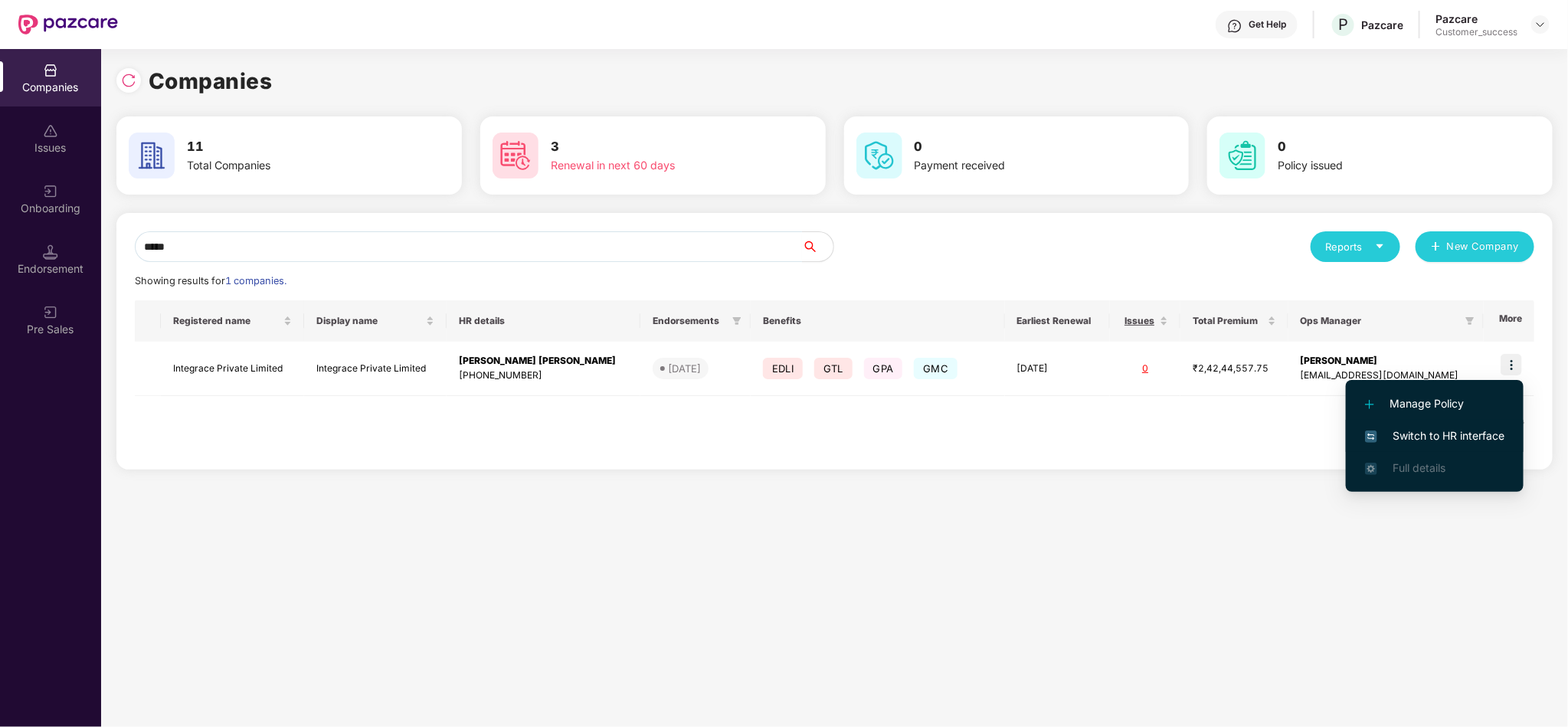
click at [1457, 442] on span "Switch to HR interface" at bounding box center [1434, 436] width 139 height 17
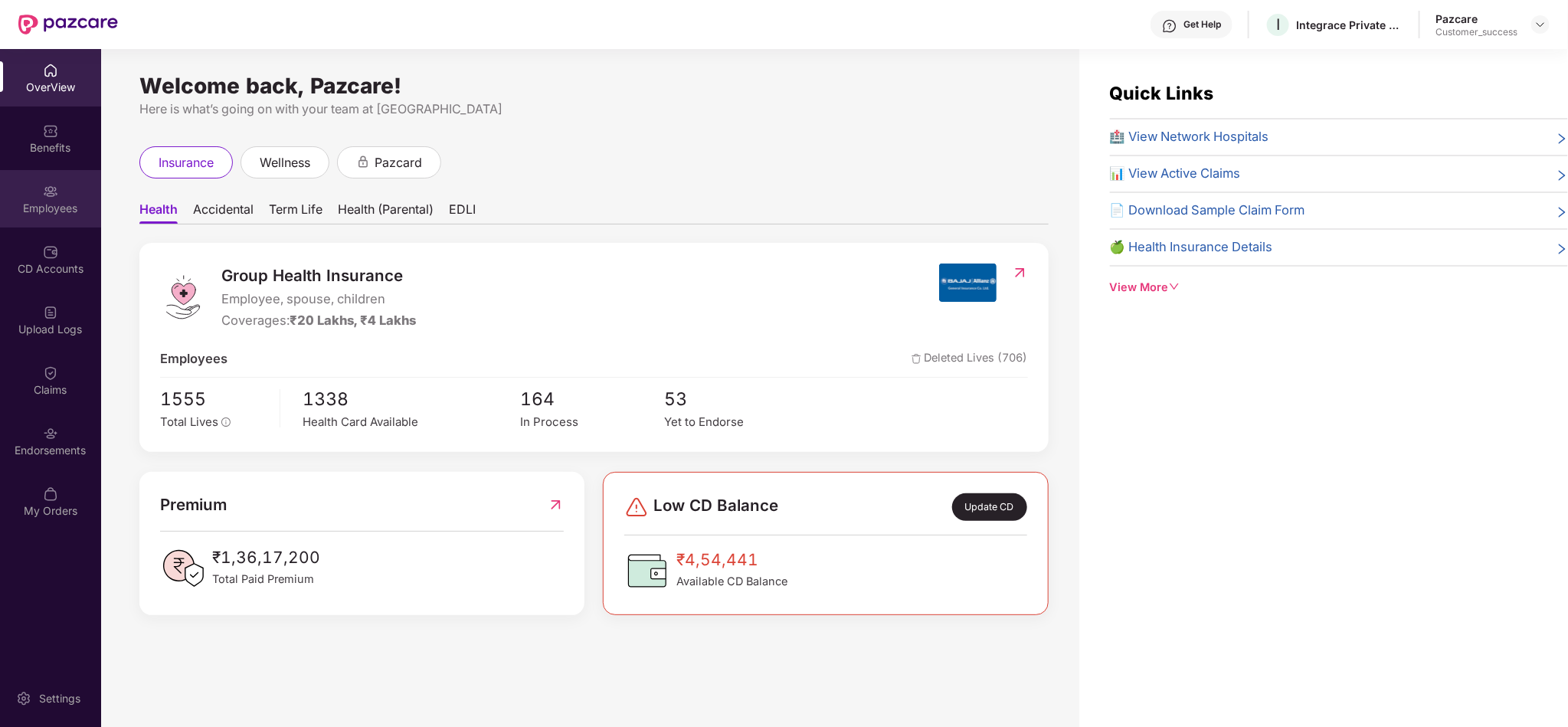
click at [57, 219] on div "Employees" at bounding box center [50, 199] width 101 height 57
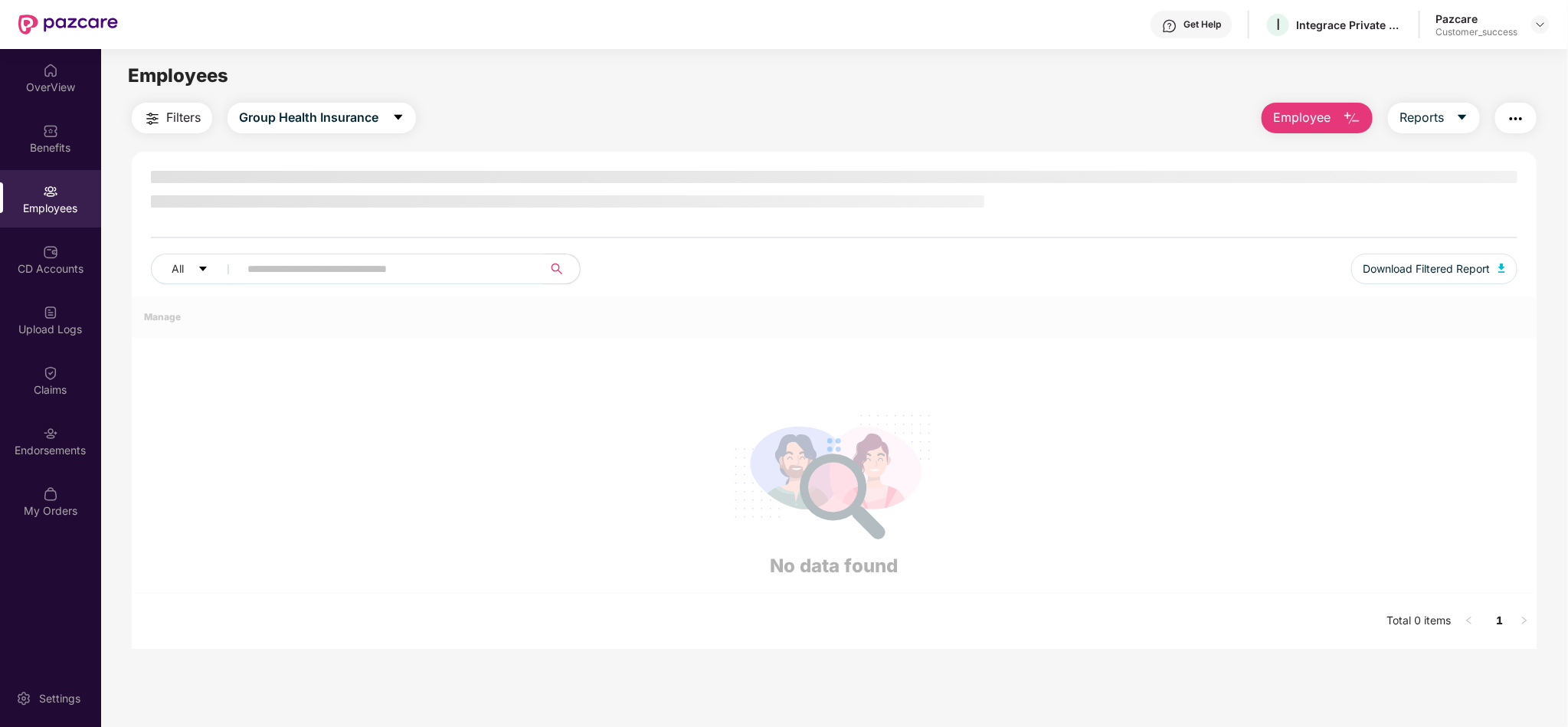
click at [414, 260] on input "text" at bounding box center [385, 269] width 275 height 23
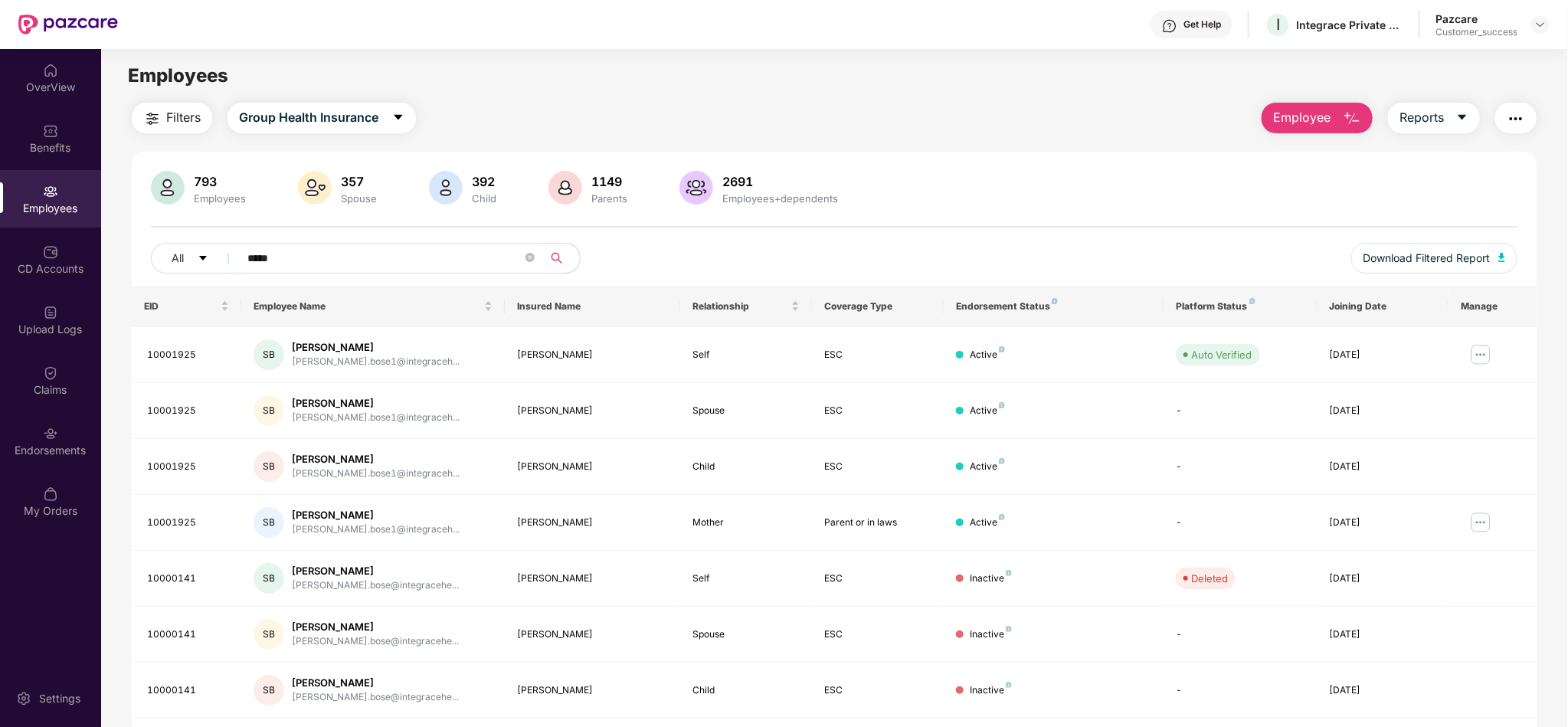
type input "*****"
click at [750, 81] on div "Employees" at bounding box center [834, 76] width 1466 height 29
click at [1205, 201] on div "793 Employees 357 Spouse 392 Child 1149 Parents 2691 Employees+dependents" at bounding box center [833, 189] width 1366 height 37
drag, startPoint x: 353, startPoint y: 261, endPoint x: 0, endPoint y: 290, distance: 354.2
click at [0, 290] on div "OverView Benefits Employees CD Accounts Upload Logs Claims Endorsements My Orde…" at bounding box center [784, 387] width 1568 height 678
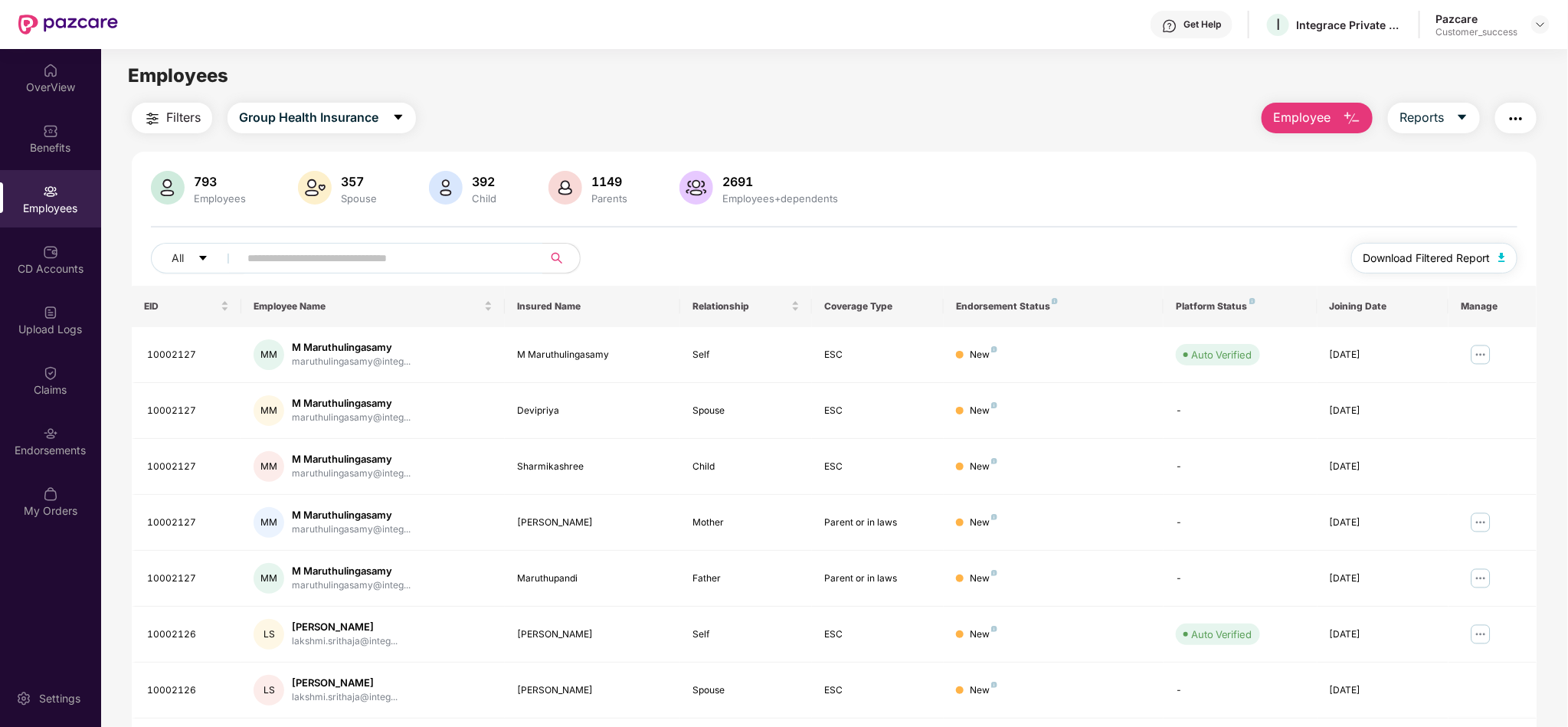
click at [1421, 258] on span "Download Filtered Report" at bounding box center [1427, 258] width 127 height 17
click at [915, 99] on main "Employees Filters Group Health Insurance Employee Reports 793 Employees 357 Spo…" at bounding box center [834, 412] width 1466 height 727
